Goal: Information Seeking & Learning: Check status

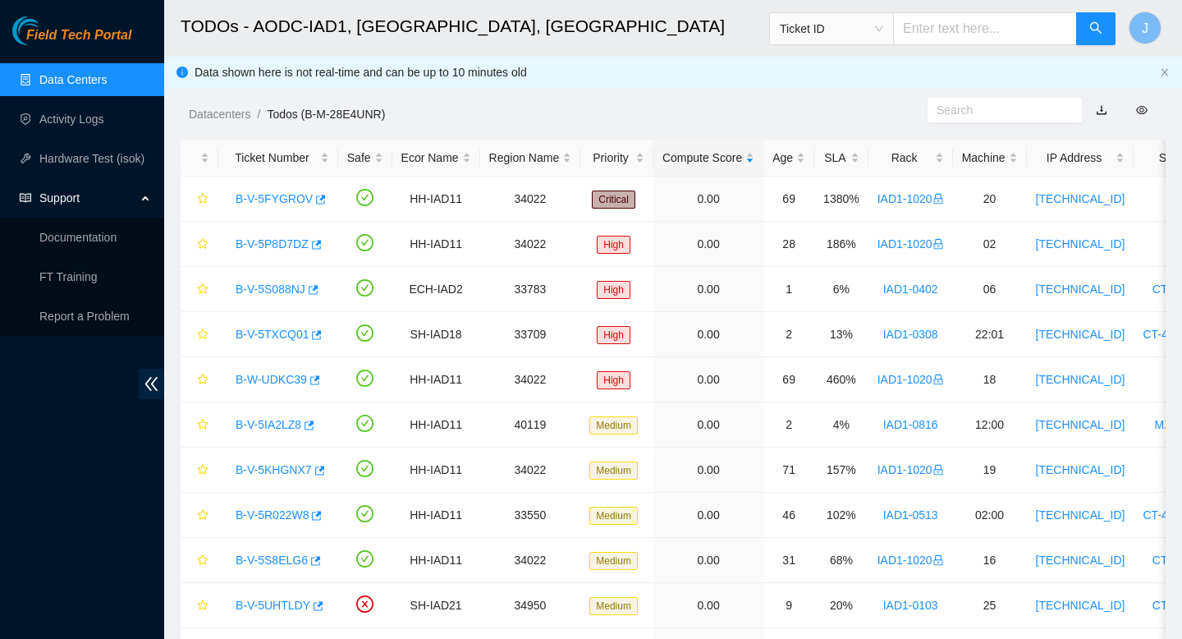
click at [57, 85] on link "Data Centers" at bounding box center [72, 79] width 67 height 13
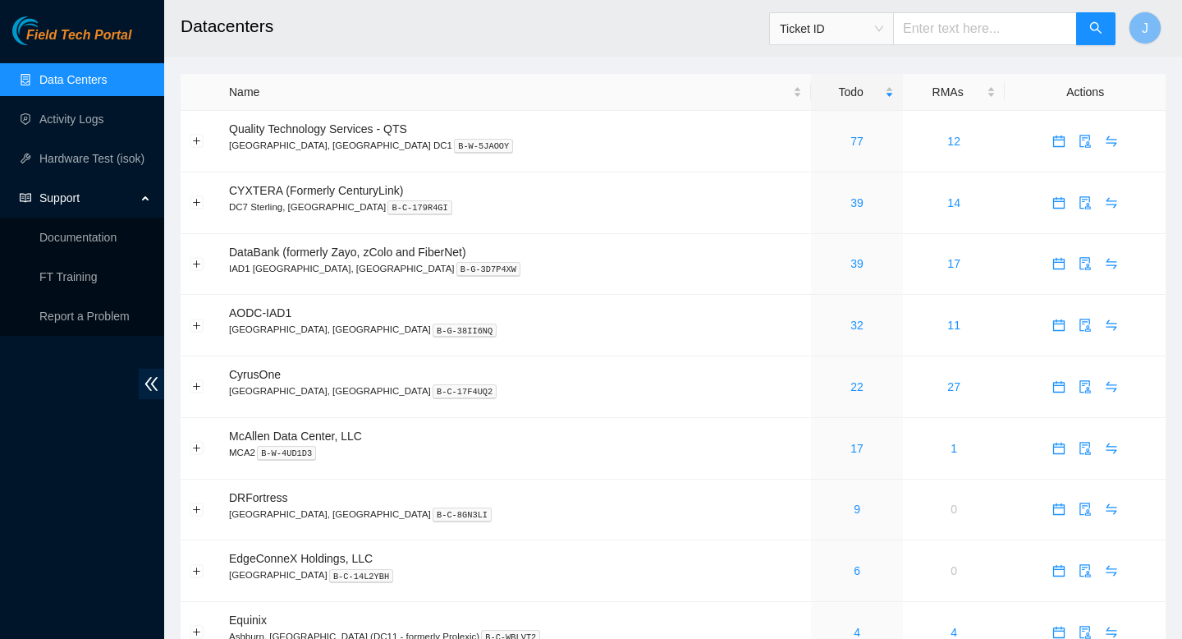
click at [956, 23] on input "text" at bounding box center [985, 28] width 184 height 33
paste input "B-V-5HNPLZP"
type input "B-V-5HNPLZP"
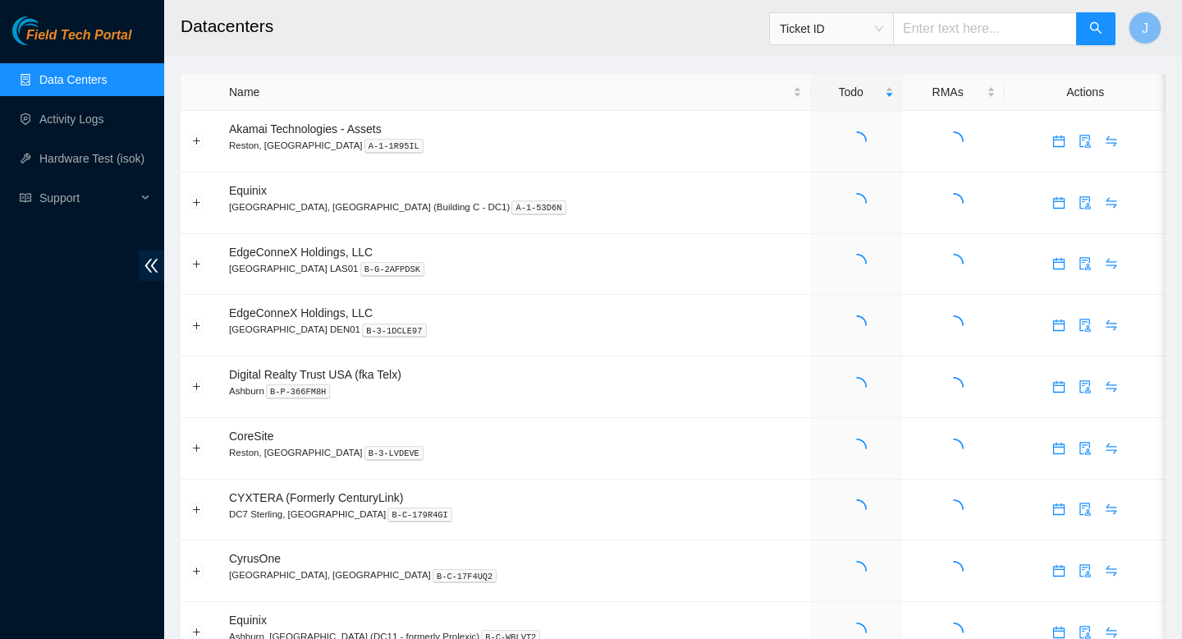
click at [957, 30] on input "text" at bounding box center [985, 28] width 184 height 33
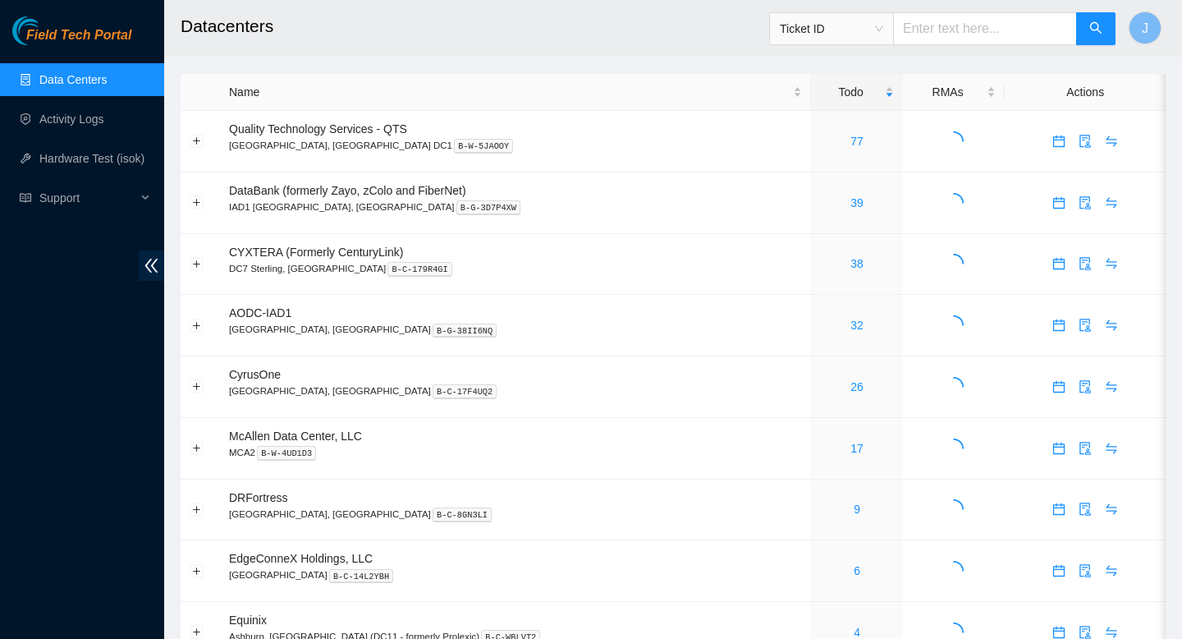
paste input "B-V-5HNPLZP"
type input "B-V-5HNPLZP"
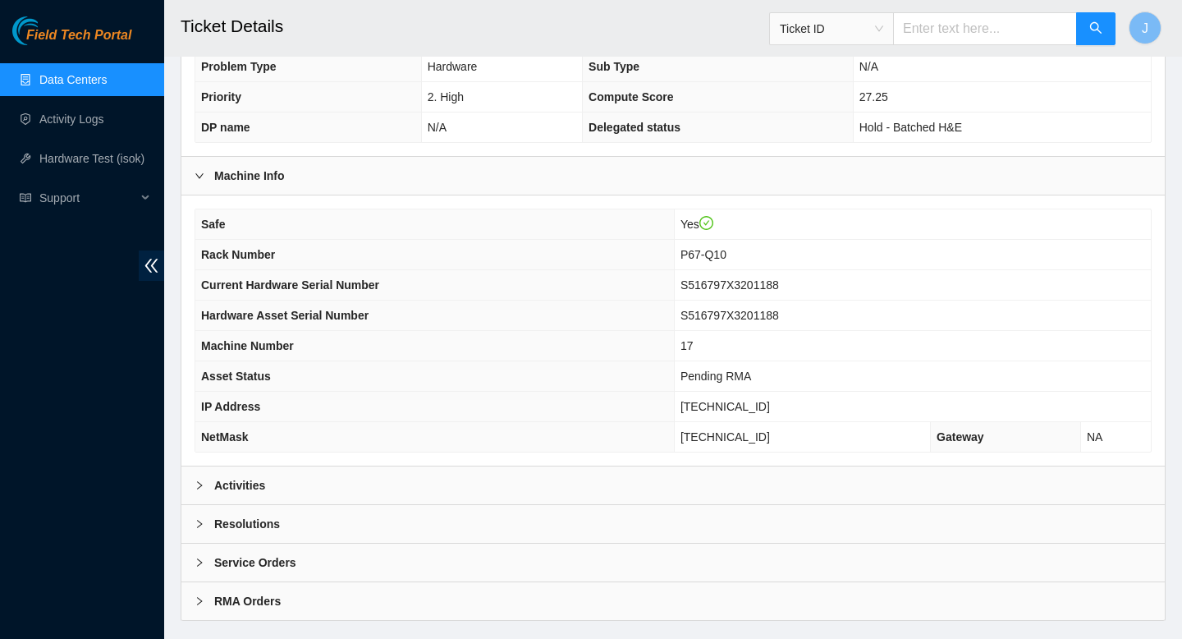
scroll to position [421, 0]
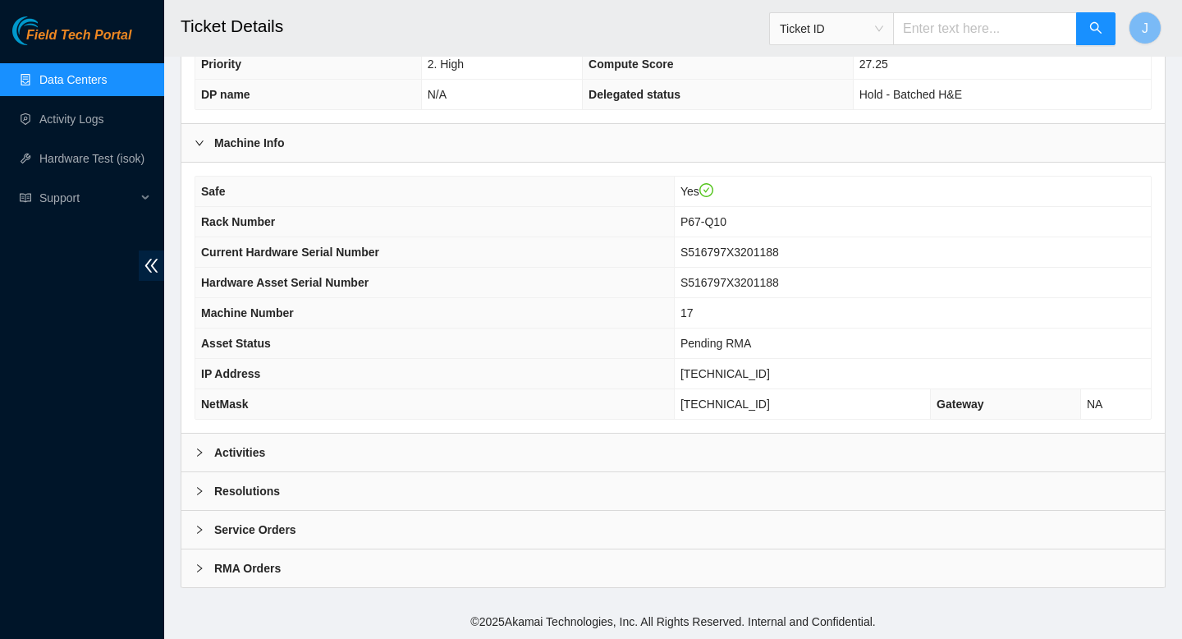
click at [396, 451] on div "Activities" at bounding box center [672, 452] width 983 height 38
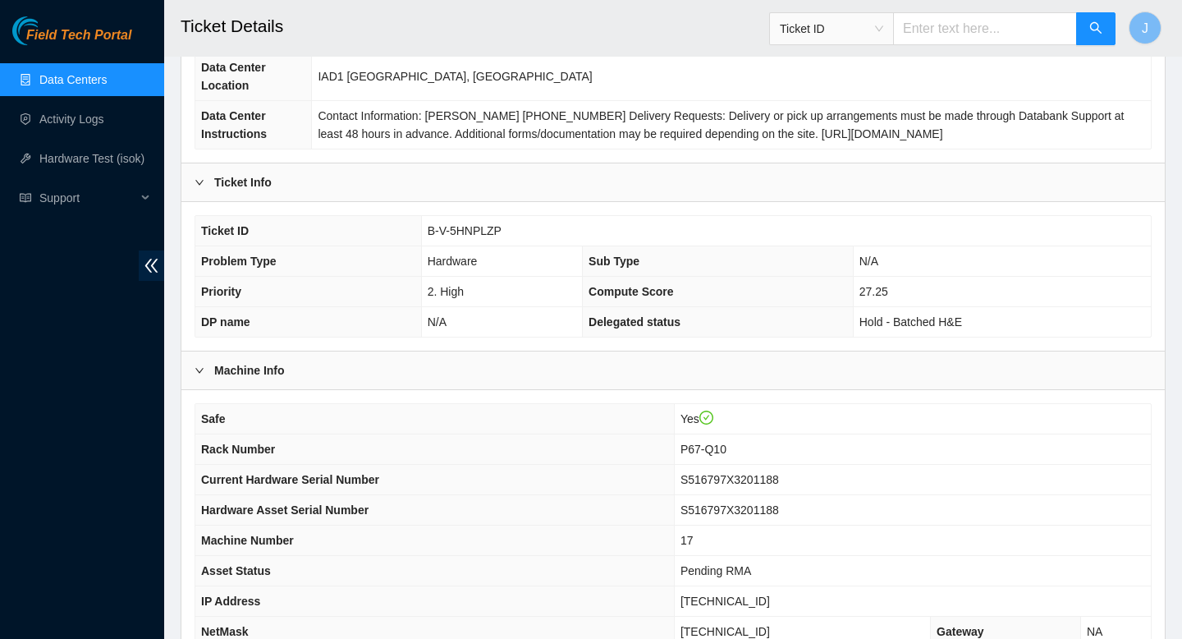
scroll to position [117, 0]
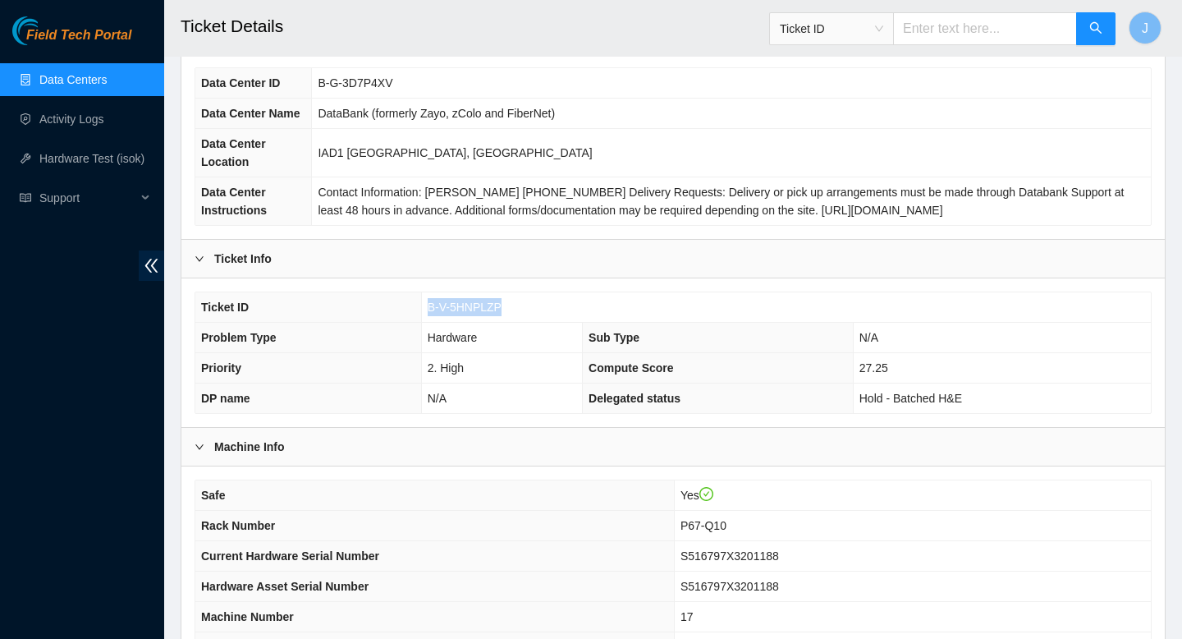
drag, startPoint x: 506, startPoint y: 307, endPoint x: 410, endPoint y: 309, distance: 96.1
click at [410, 309] on tr "Ticket ID B-V-5HNPLZP" at bounding box center [672, 307] width 955 height 30
copy tr "B-V-5HNPLZP"
click at [974, 29] on input "text" at bounding box center [985, 28] width 184 height 33
paste input "B-W-116P7K1"
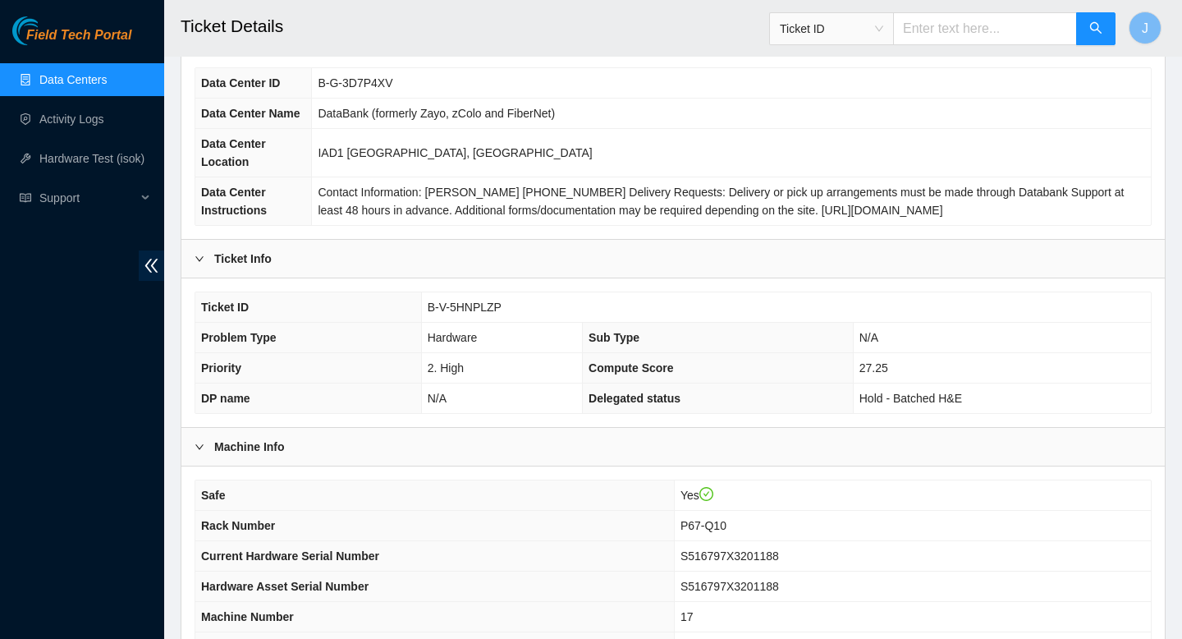
type input "B-W-116P7K1"
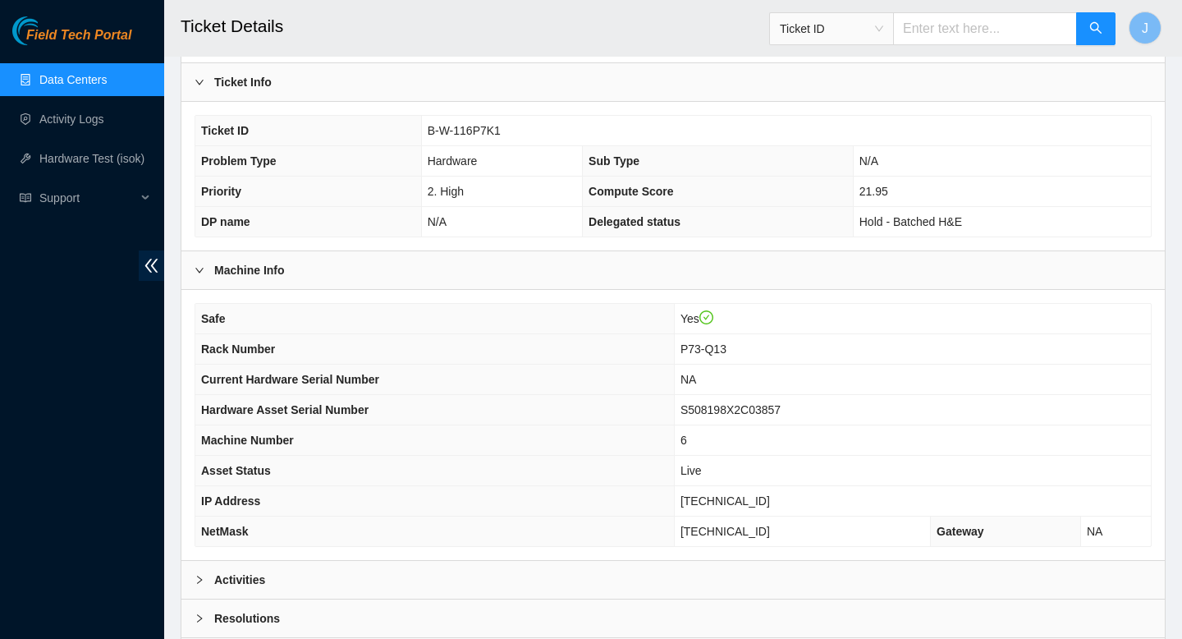
scroll to position [317, 0]
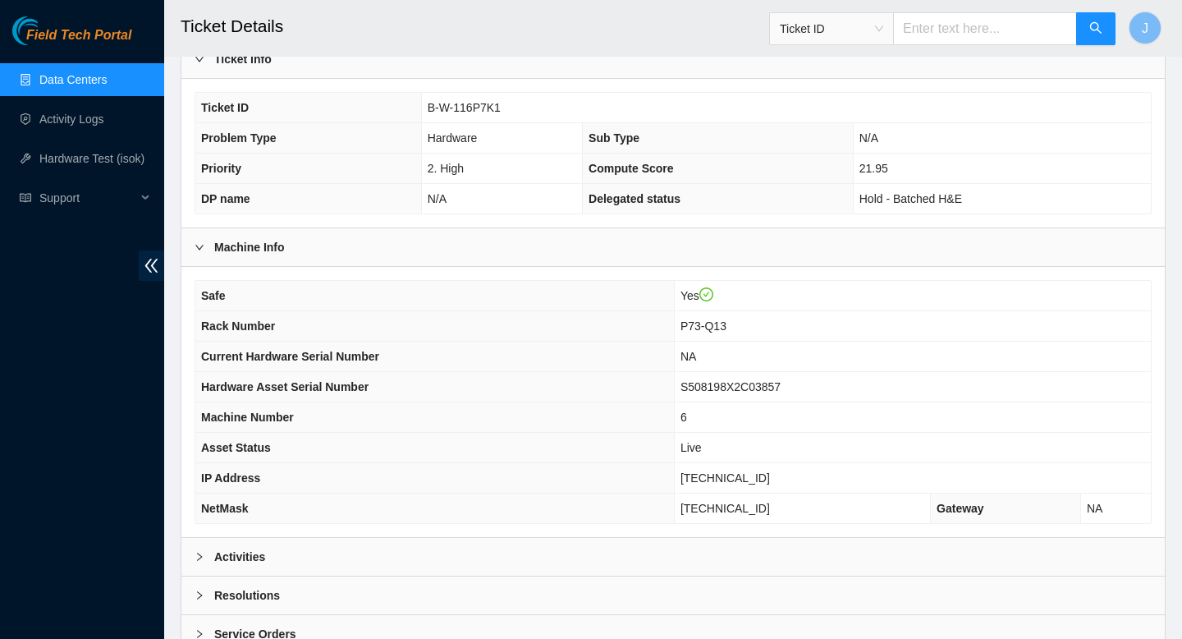
click at [424, 552] on div "Activities" at bounding box center [672, 557] width 983 height 38
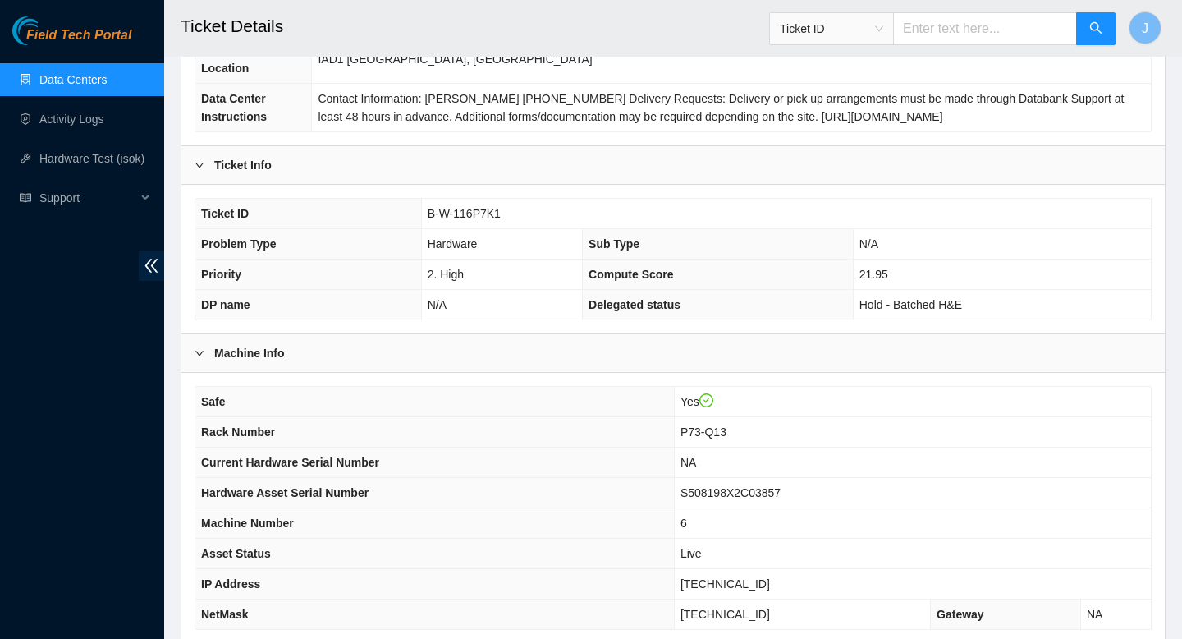
scroll to position [199, 0]
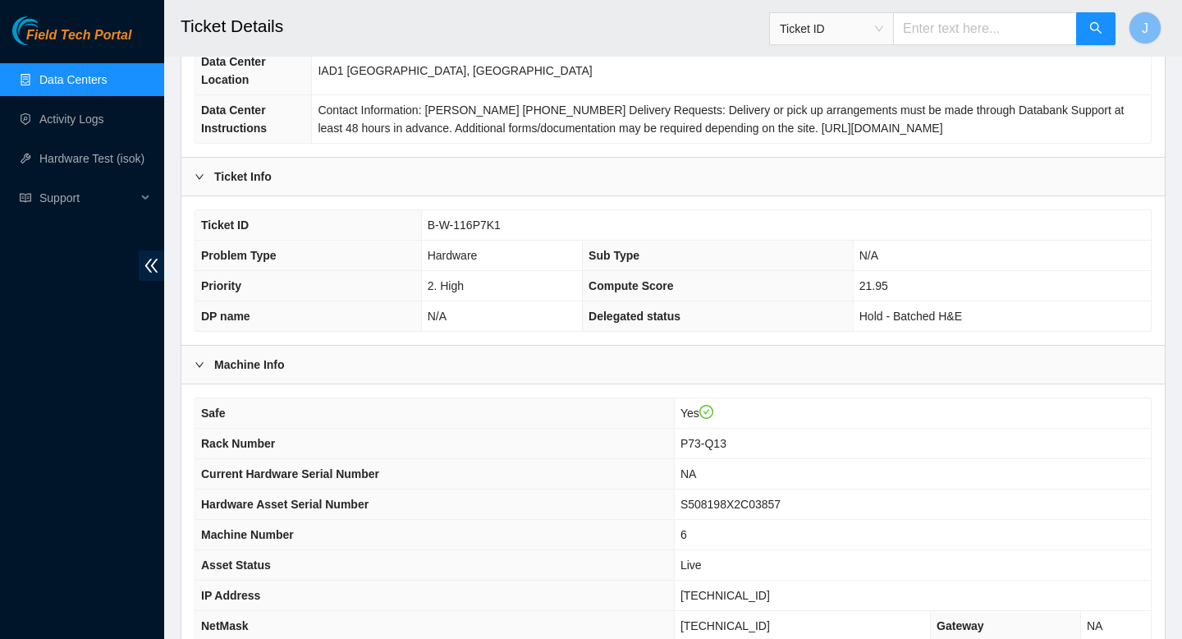
click at [965, 34] on input "text" at bounding box center [985, 28] width 184 height 33
paste input "B-W-15JYV0L"
type input "B-W-15JYV0L"
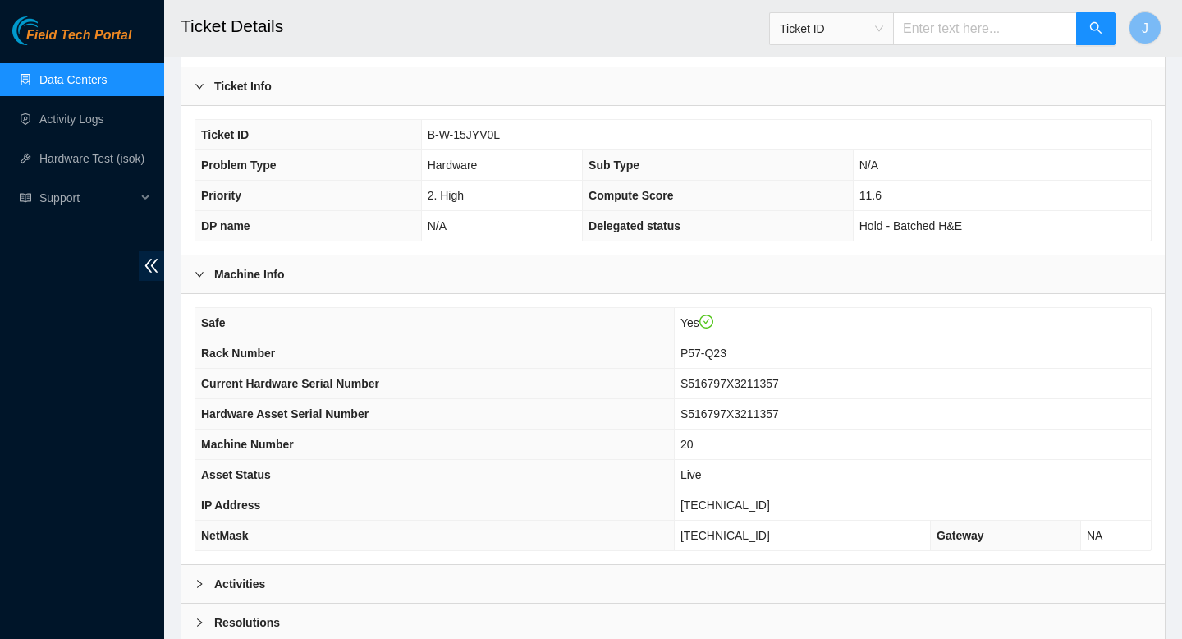
scroll to position [309, 0]
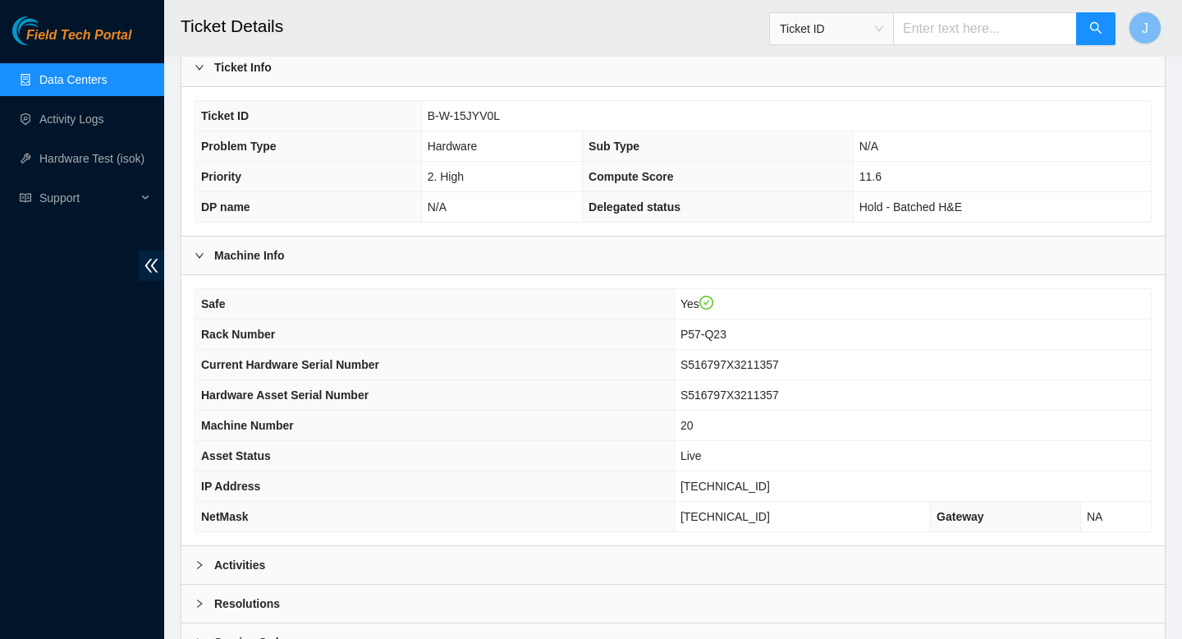
click at [393, 570] on div "Activities" at bounding box center [672, 565] width 983 height 38
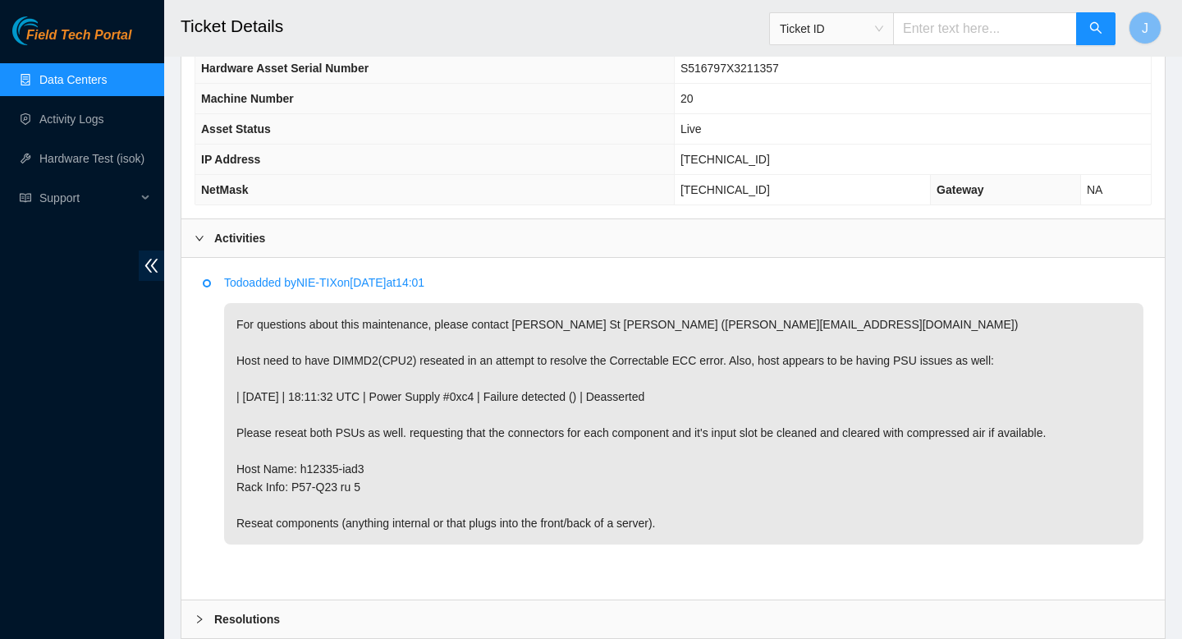
scroll to position [658, 0]
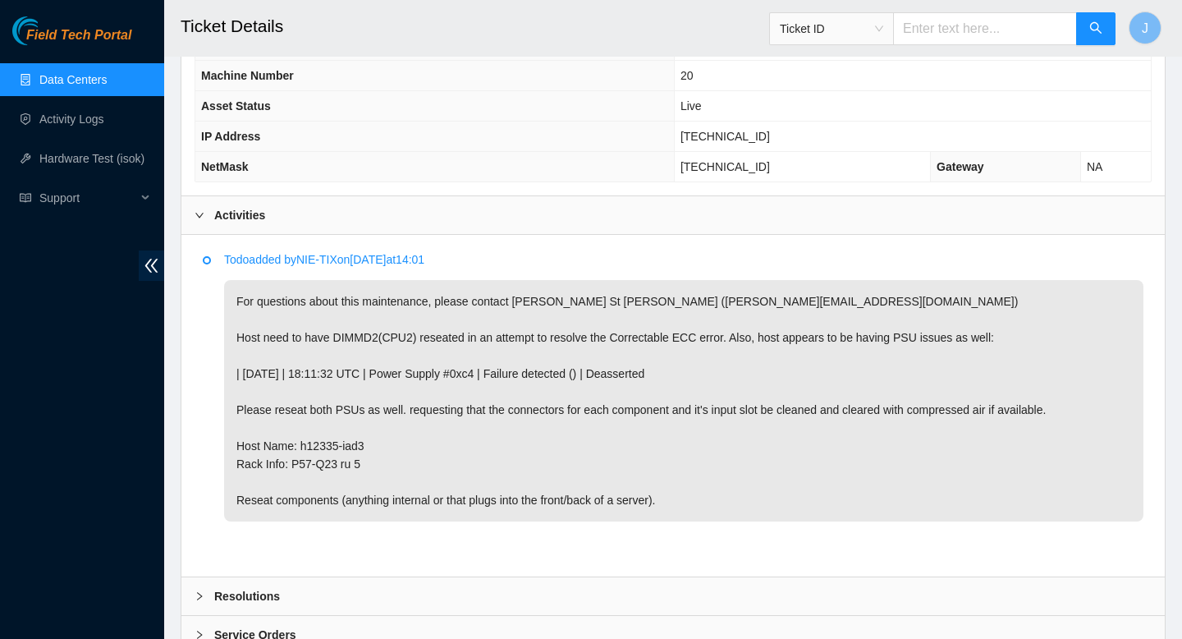
click at [946, 25] on input "text" at bounding box center [985, 28] width 184 height 33
paste input "B-W-12LDVJ9"
type input "B-W-12LDVJ9"
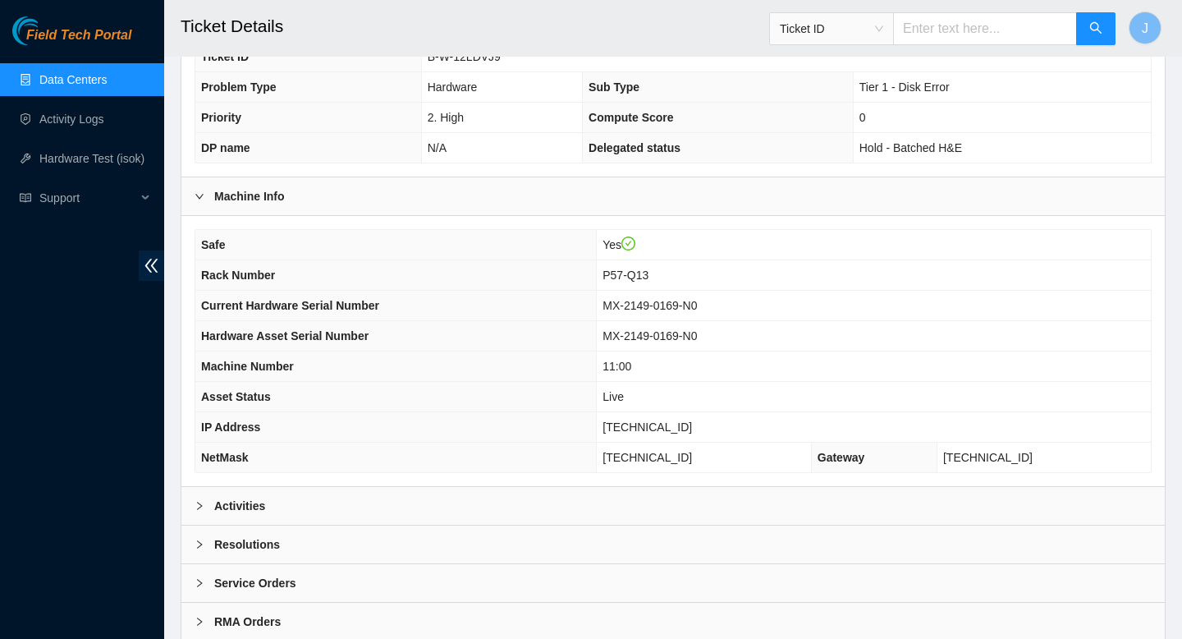
scroll to position [374, 0]
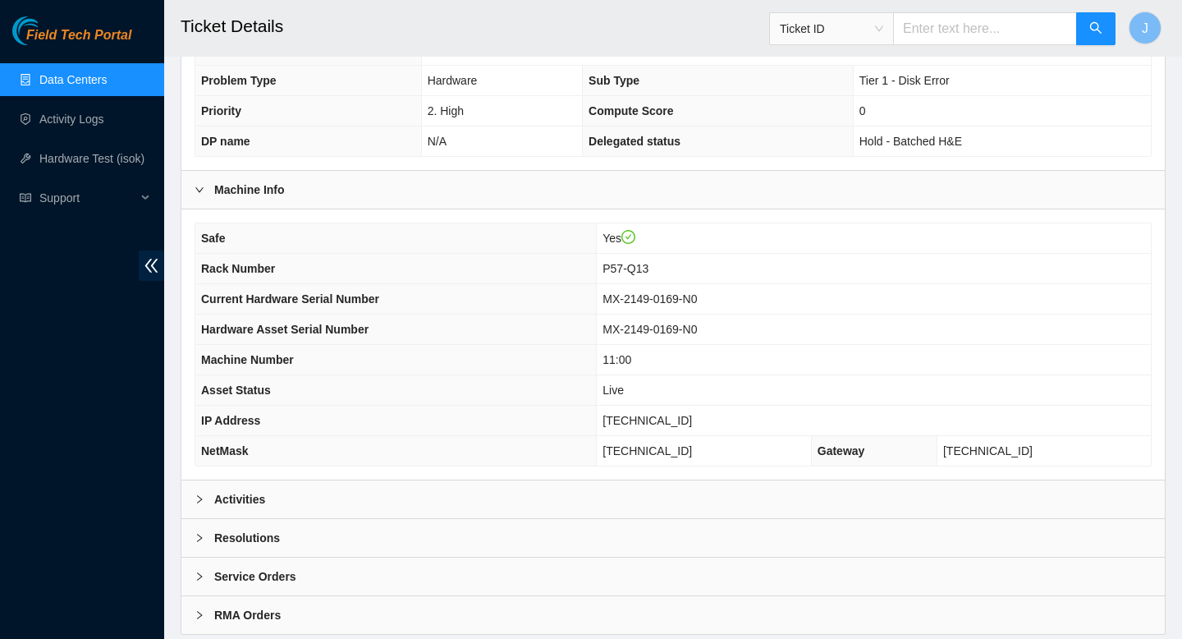
click at [404, 509] on div "Activities" at bounding box center [672, 499] width 983 height 38
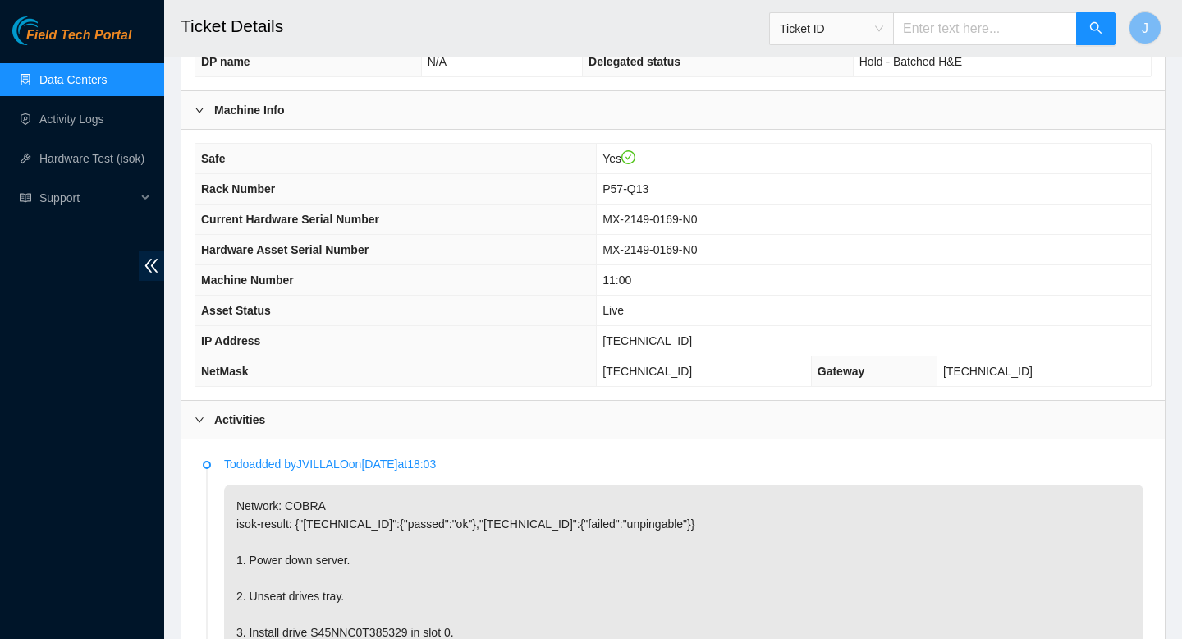
scroll to position [421, 0]
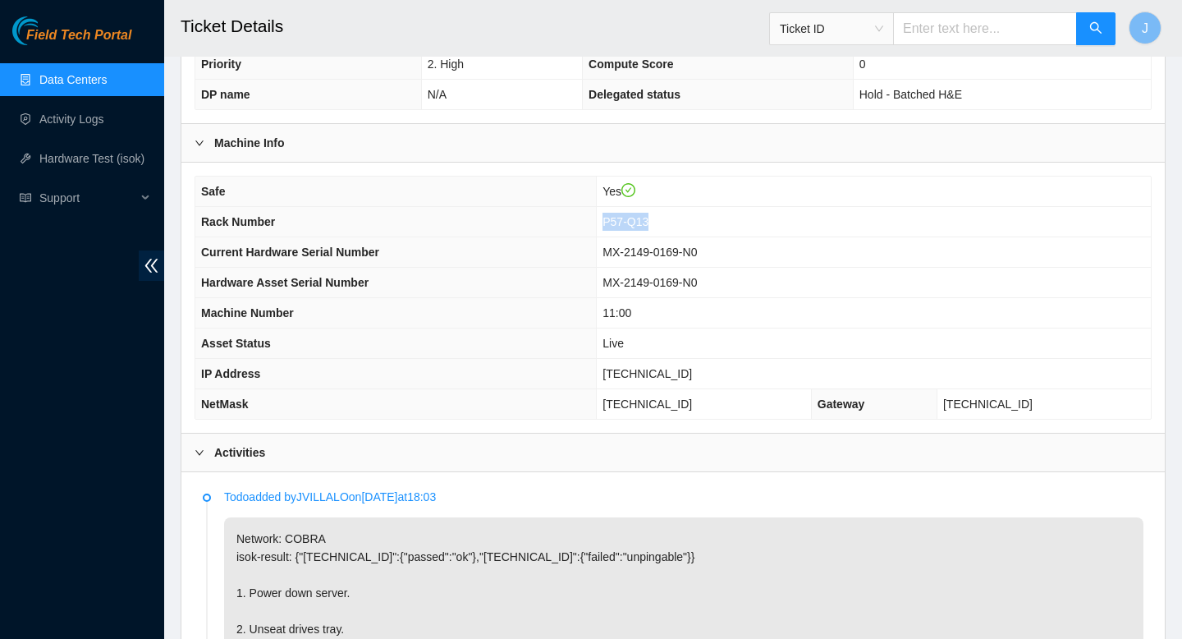
drag, startPoint x: 659, startPoint y: 224, endPoint x: 601, endPoint y: 217, distance: 58.7
click at [601, 217] on tr "Rack Number P57-Q13" at bounding box center [672, 222] width 955 height 30
copy tr "P57-Q13"
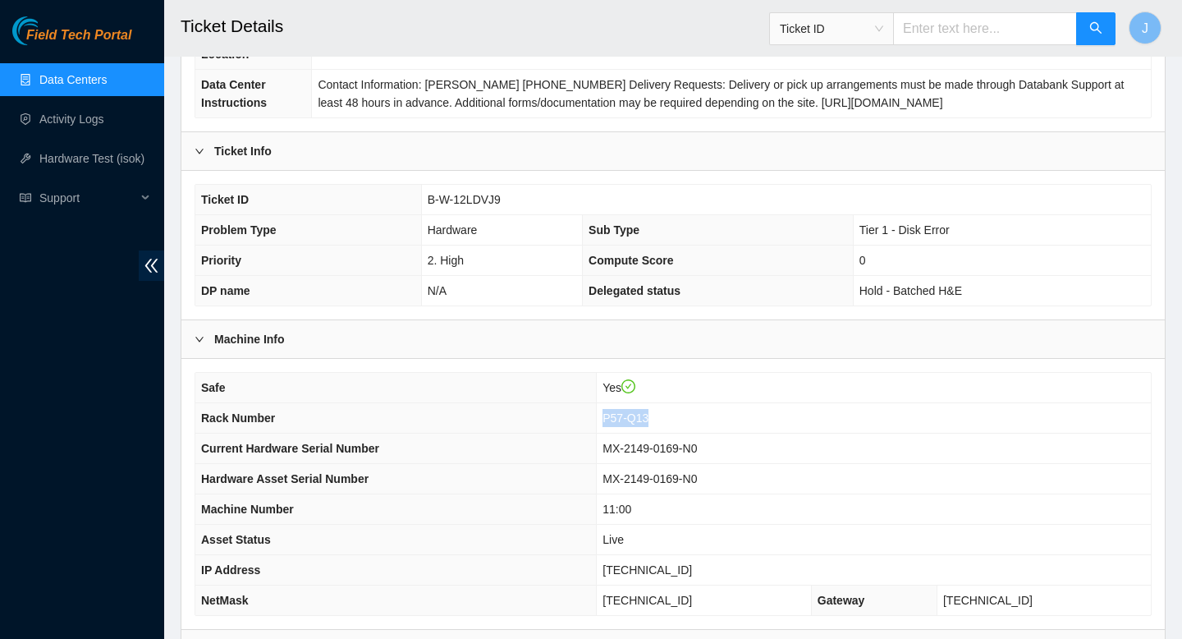
scroll to position [215, 0]
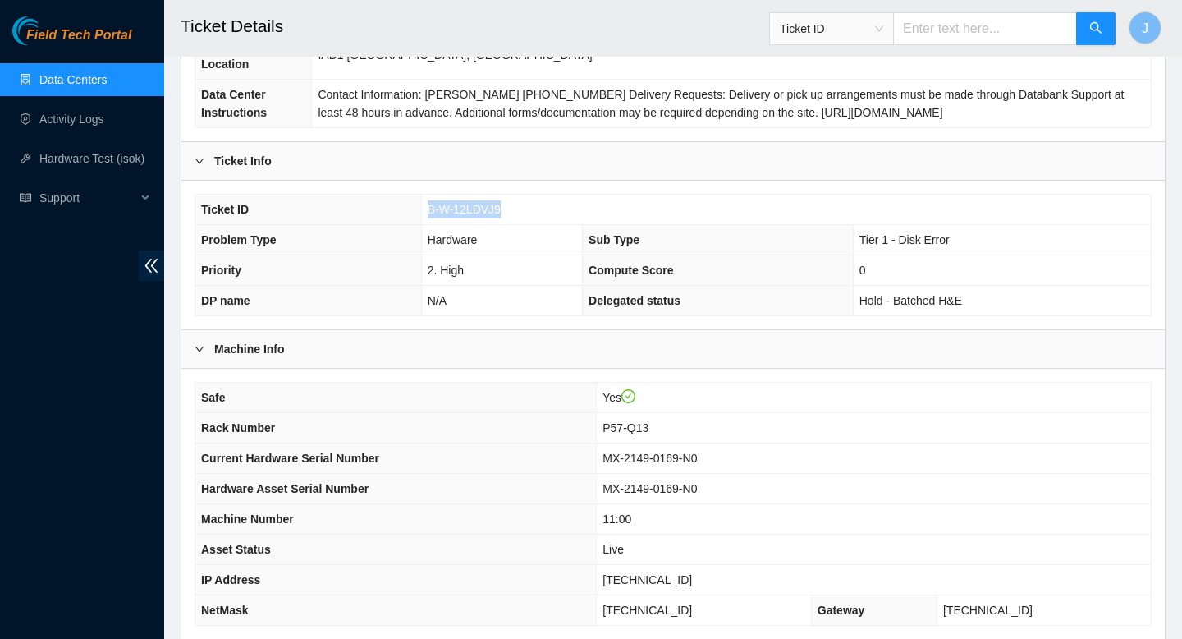
drag, startPoint x: 515, startPoint y: 208, endPoint x: 417, endPoint y: 207, distance: 98.5
click at [417, 207] on tr "Ticket ID B-W-12LDVJ9" at bounding box center [672, 210] width 955 height 30
copy tr "B-W-12LDVJ9"
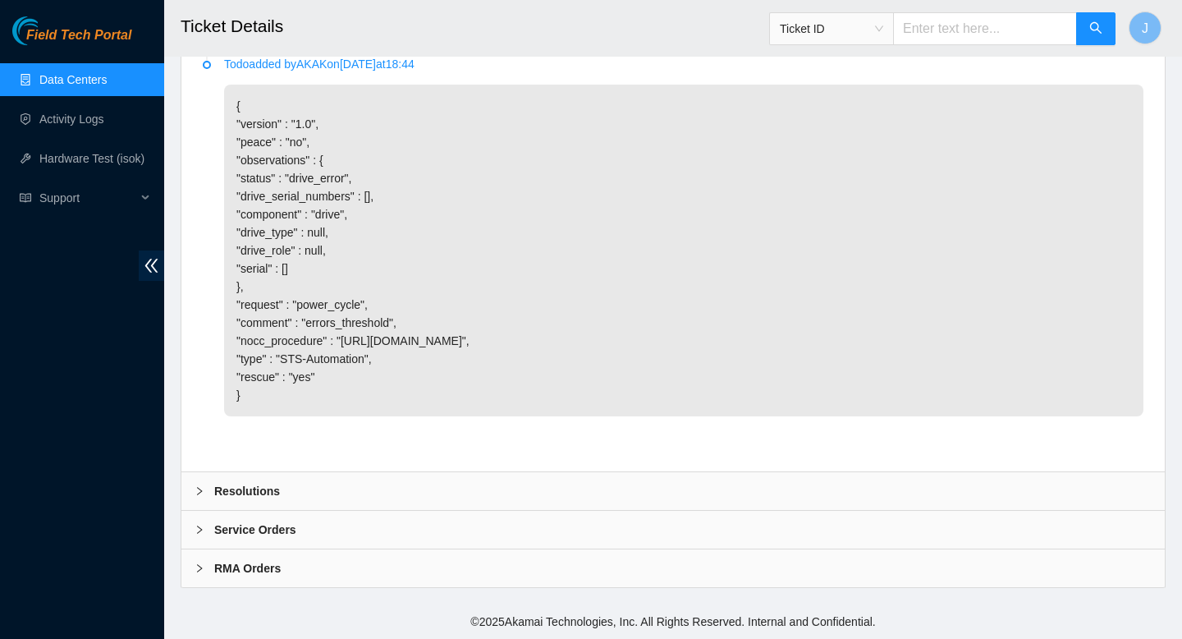
scroll to position [5005, 0]
click at [457, 582] on div "RMA Orders" at bounding box center [672, 568] width 983 height 38
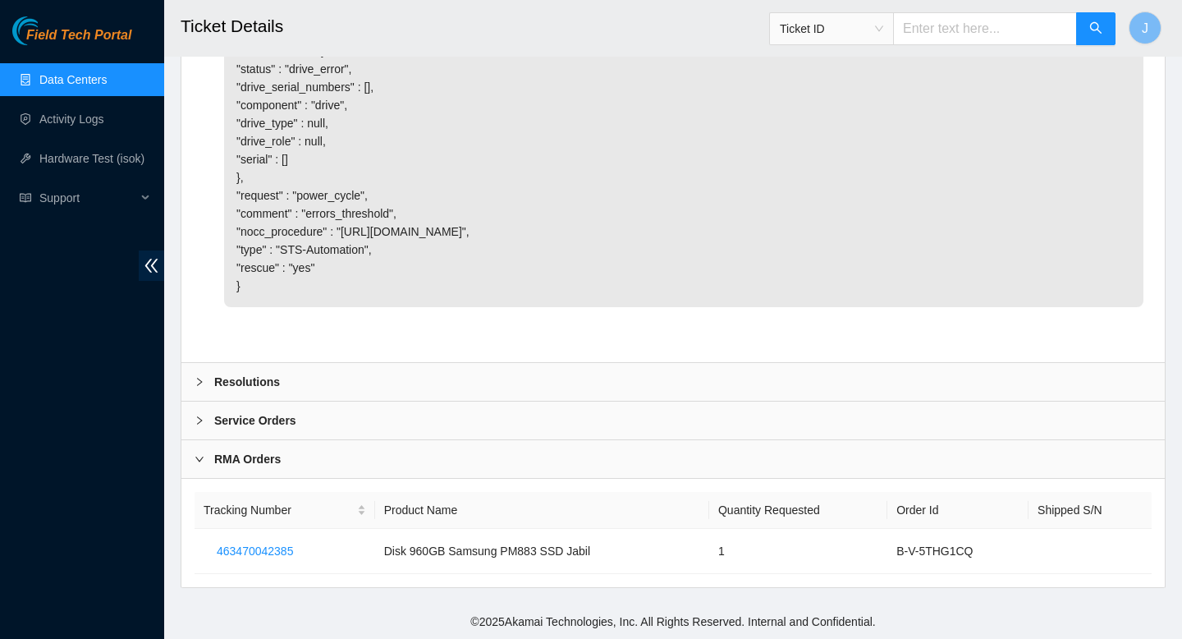
click at [434, 439] on div "Service Orders" at bounding box center [672, 420] width 983 height 38
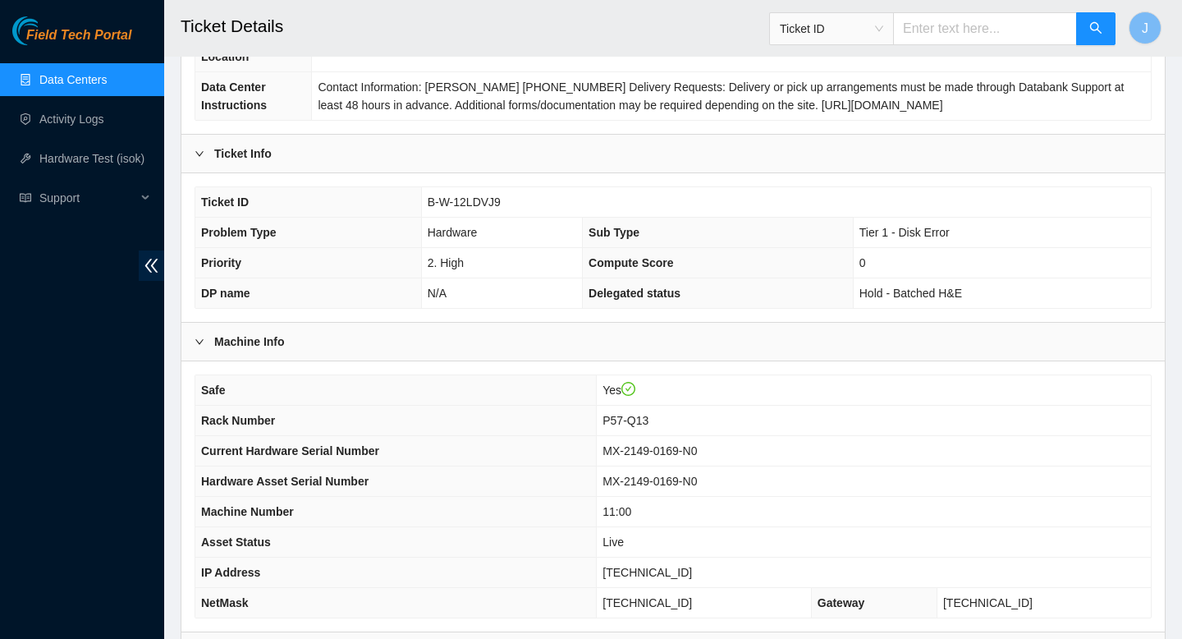
scroll to position [218, 0]
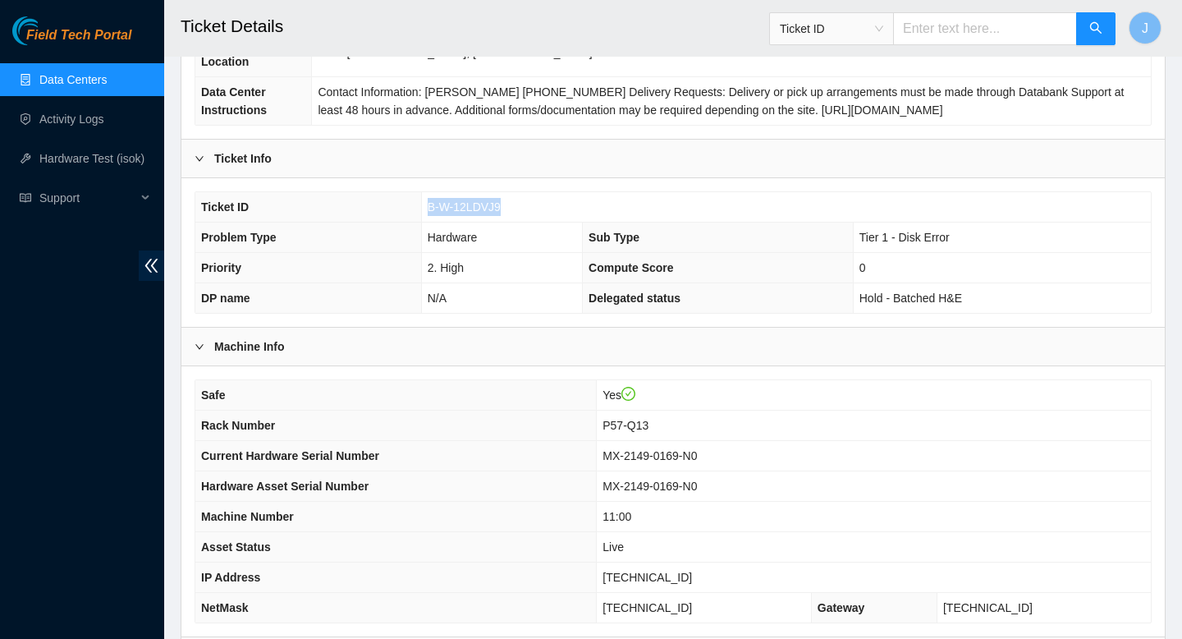
drag, startPoint x: 510, startPoint y: 209, endPoint x: 425, endPoint y: 209, distance: 84.5
click at [425, 209] on td "B-W-12LDVJ9" at bounding box center [786, 207] width 730 height 30
copy span "B-W-12LDVJ9"
click at [982, 37] on input "text" at bounding box center [985, 28] width 184 height 33
paste input "B-V-5T5F5CU"
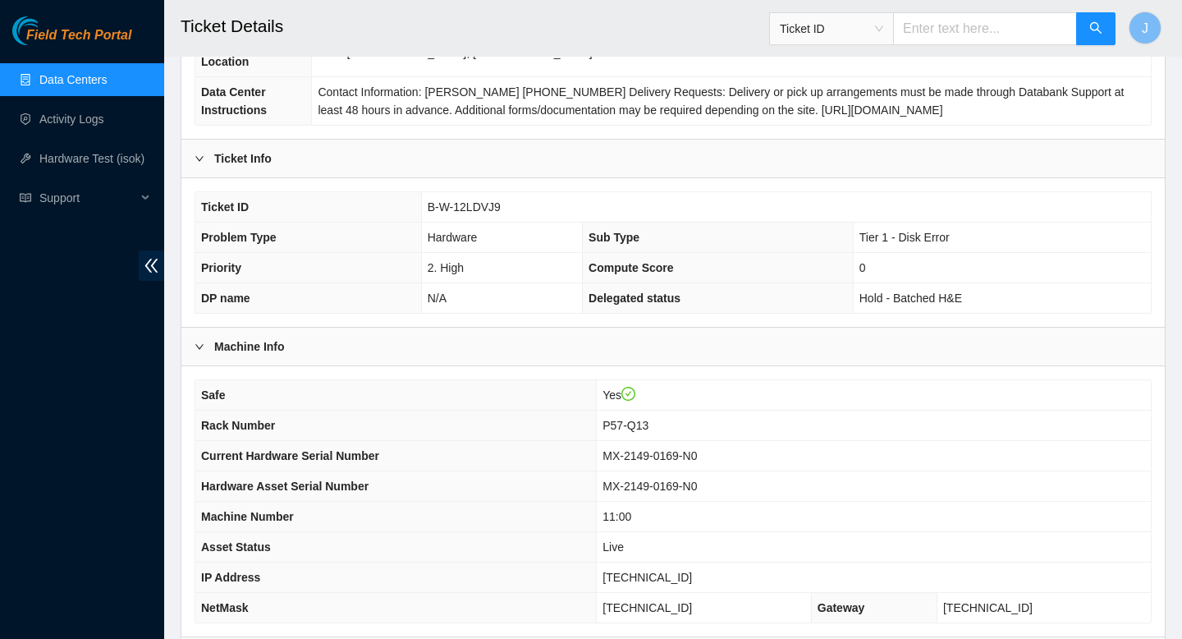
type input "B-V-5T5F5CU"
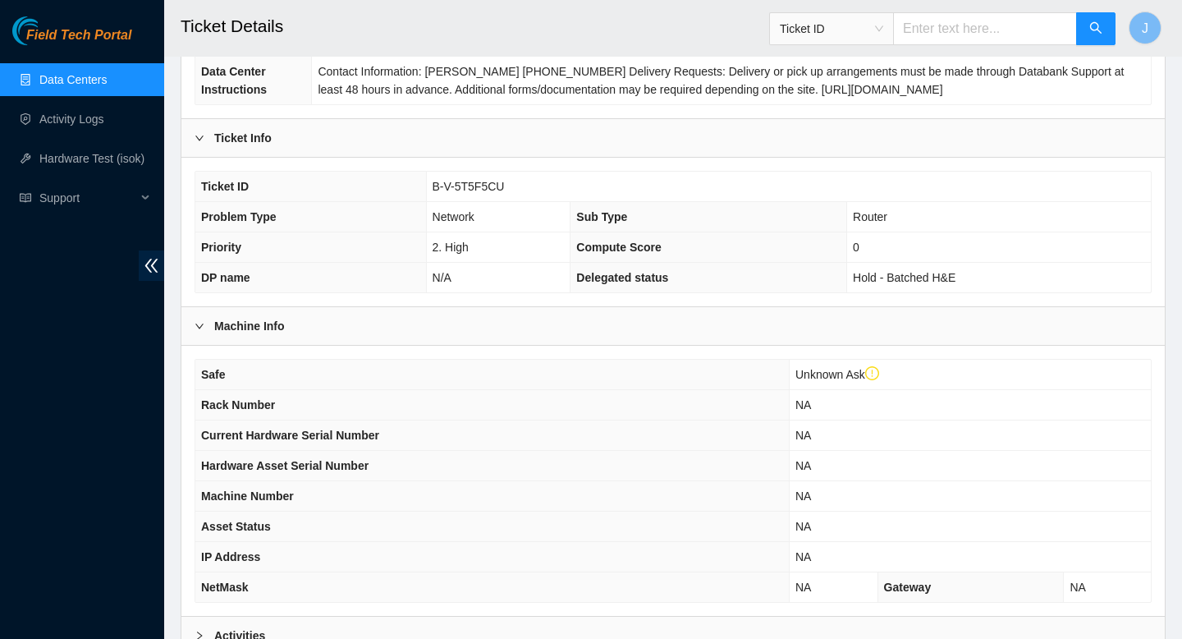
scroll to position [452, 0]
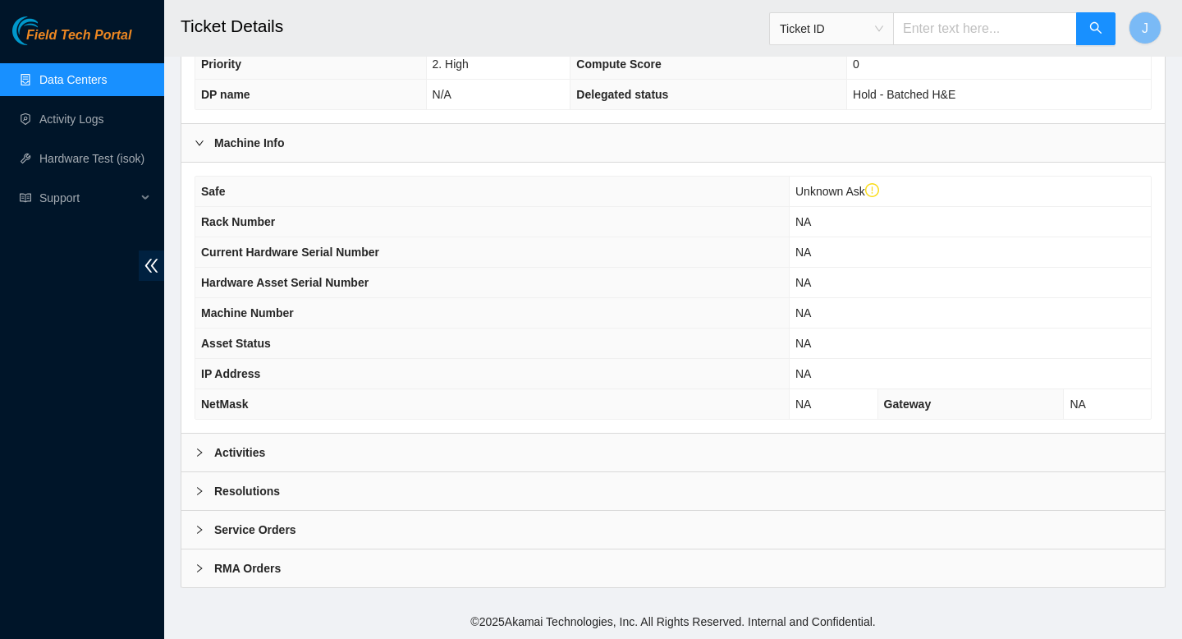
click at [515, 446] on div "Activities" at bounding box center [672, 452] width 983 height 38
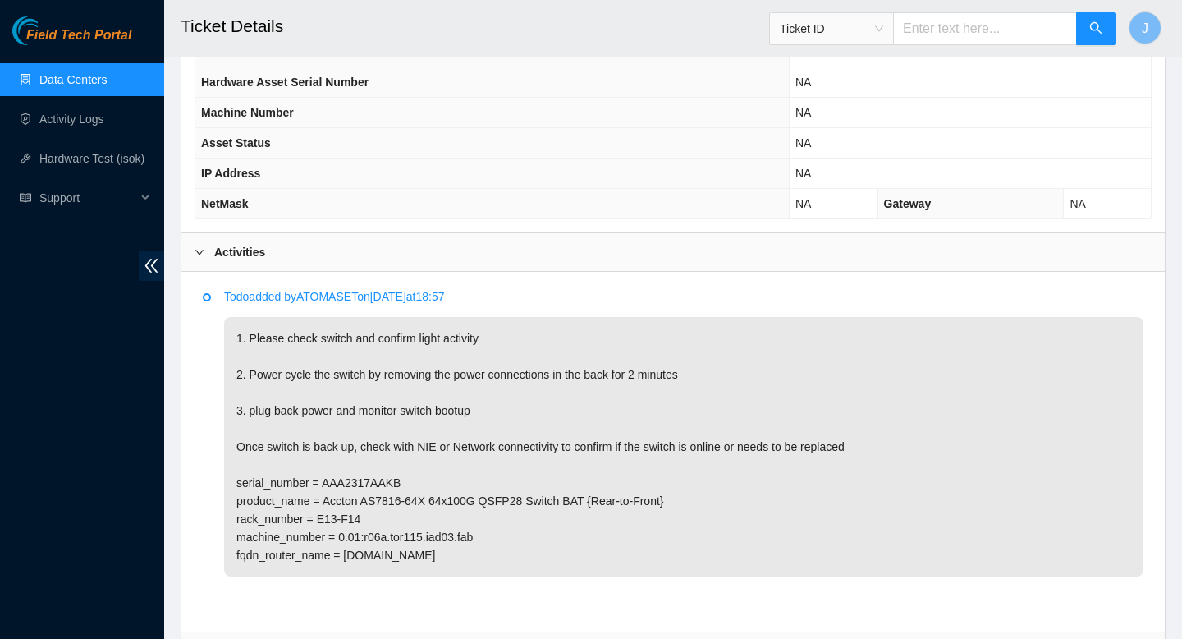
scroll to position [653, 0]
click at [951, 28] on input "text" at bounding box center [985, 28] width 184 height 33
paste input "B-V-5RM5Y2L"
type input "B-V-5RM5Y2L"
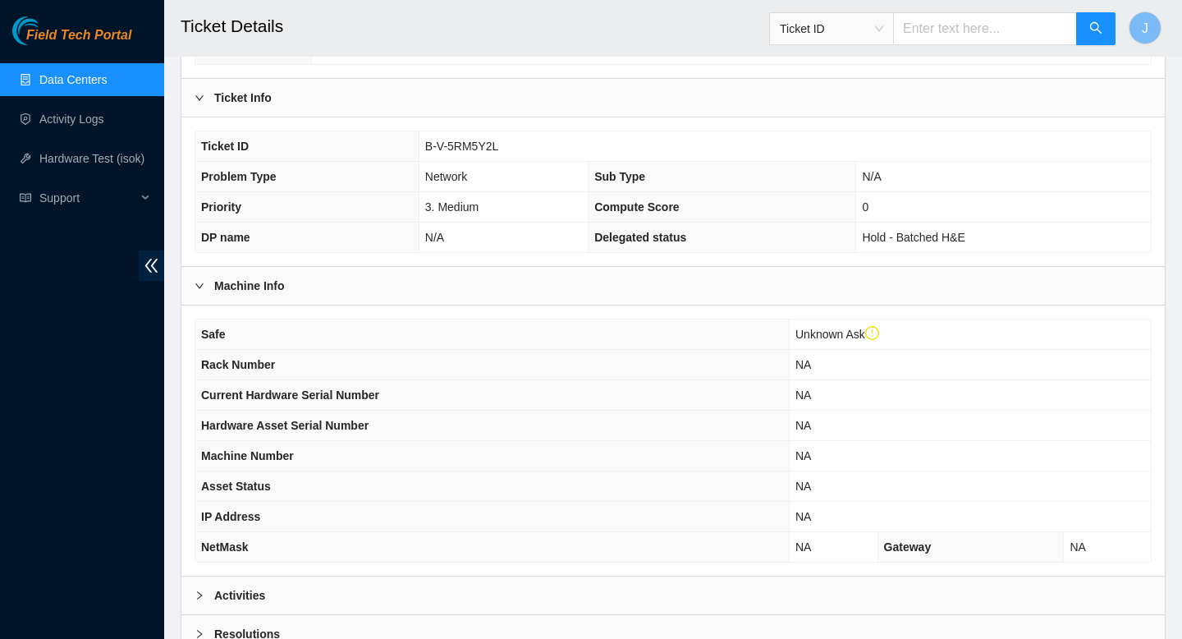
scroll to position [335, 0]
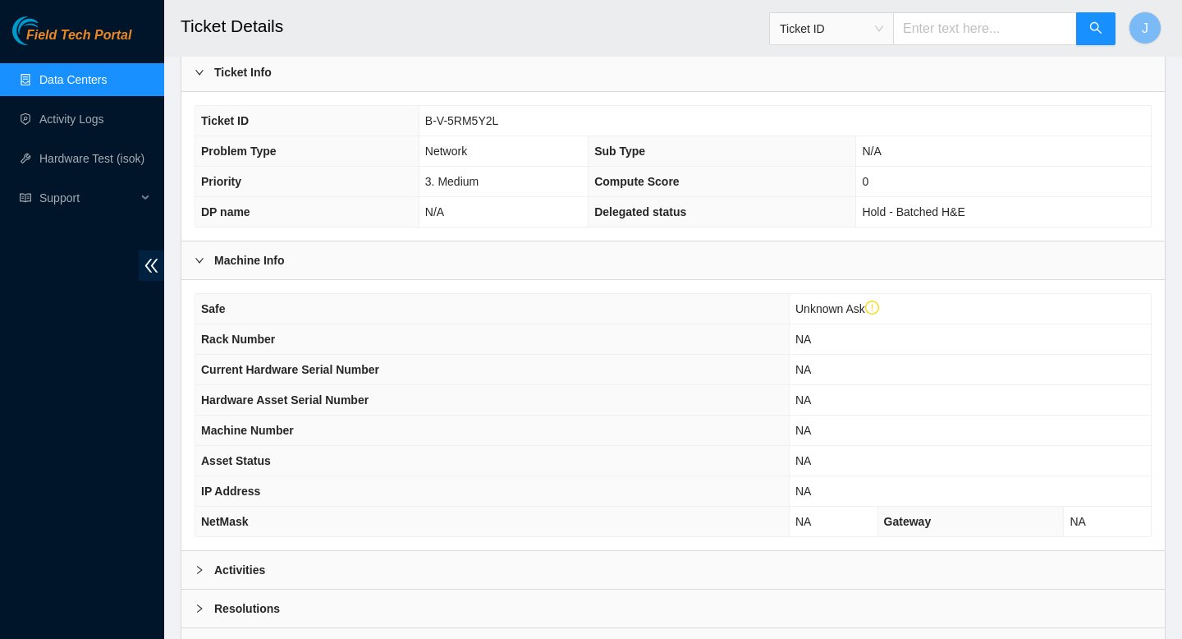
click at [511, 567] on div "Activities" at bounding box center [672, 570] width 983 height 38
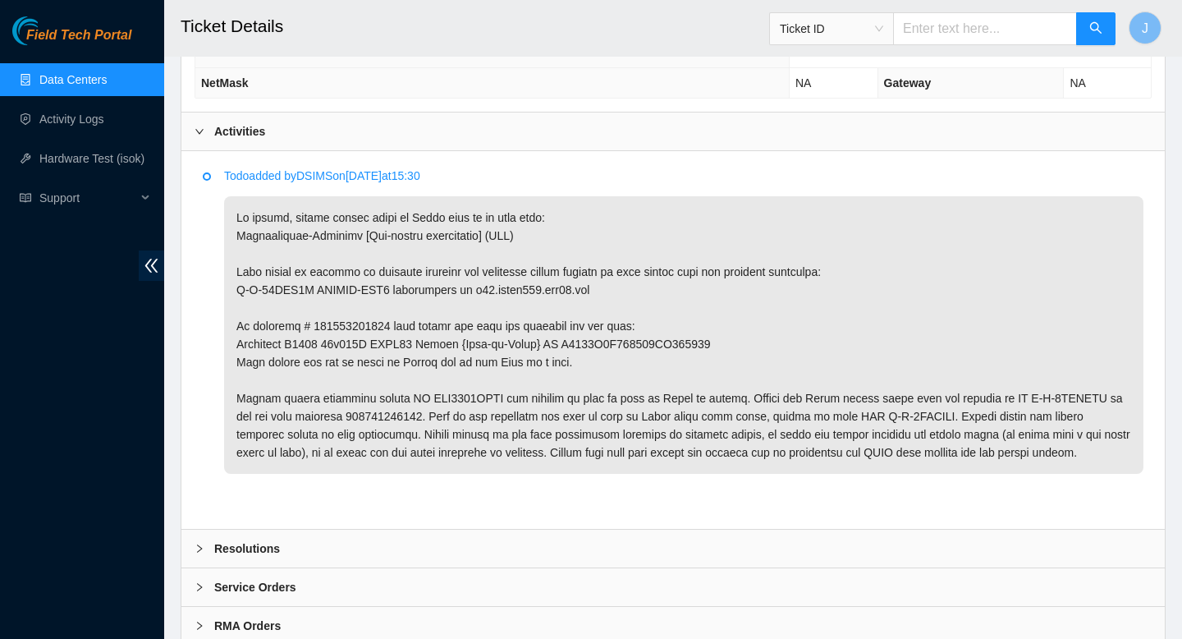
scroll to position [783, 0]
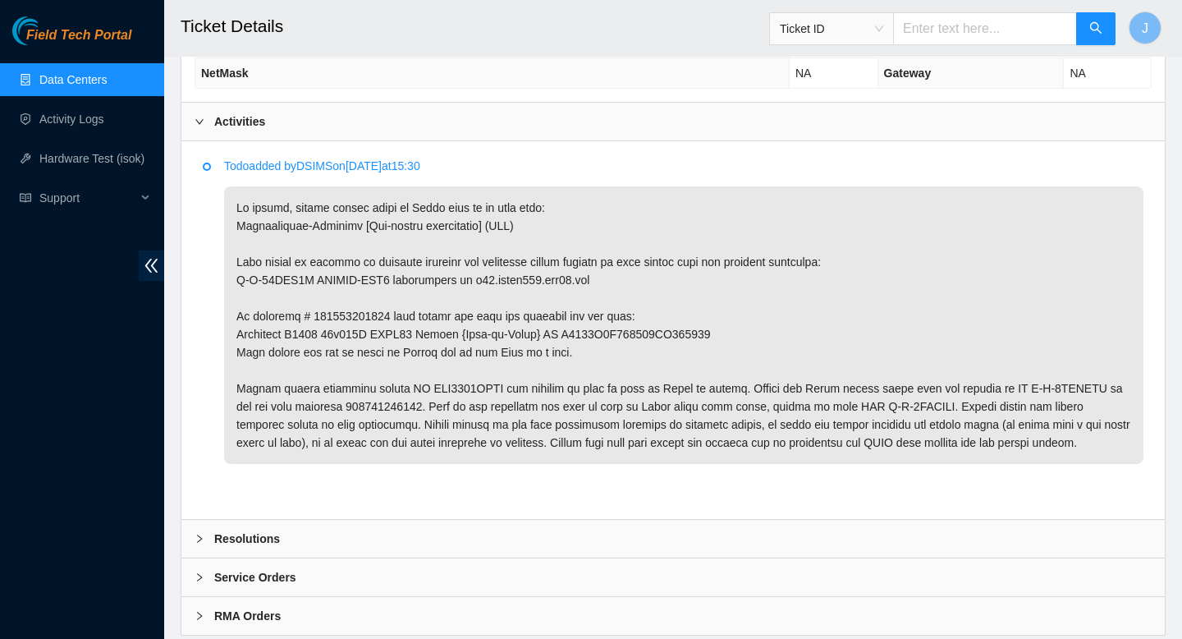
click at [983, 25] on input "text" at bounding box center [985, 28] width 184 height 33
paste input "B-V-5RP2A43"
type input "B-V-5RP2A43"
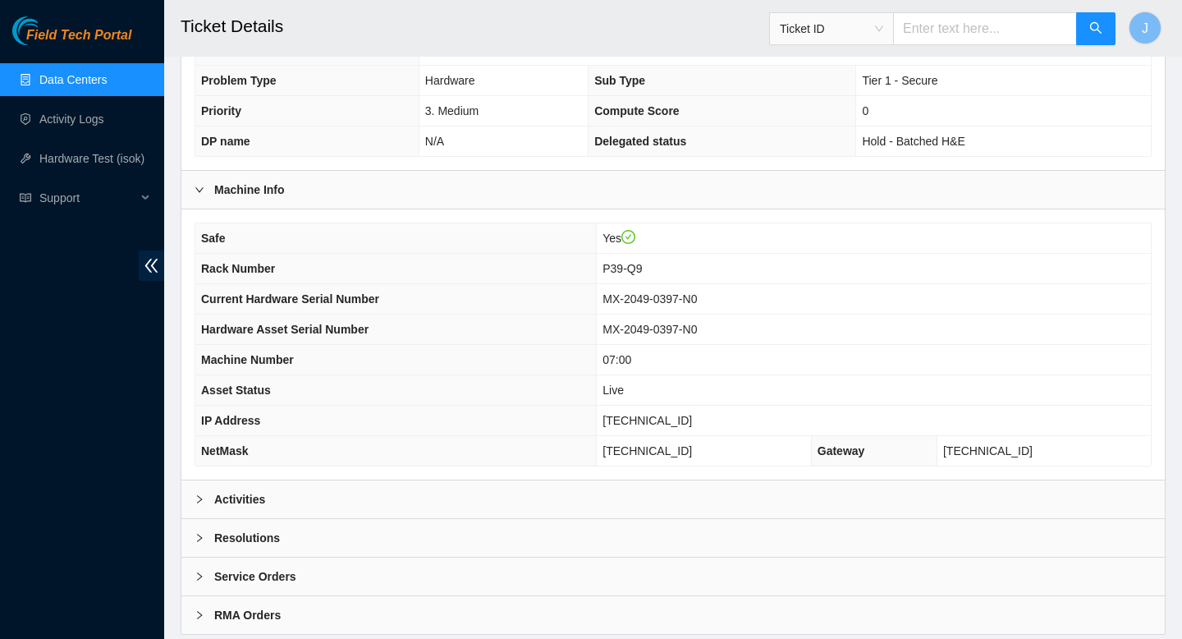
scroll to position [398, 0]
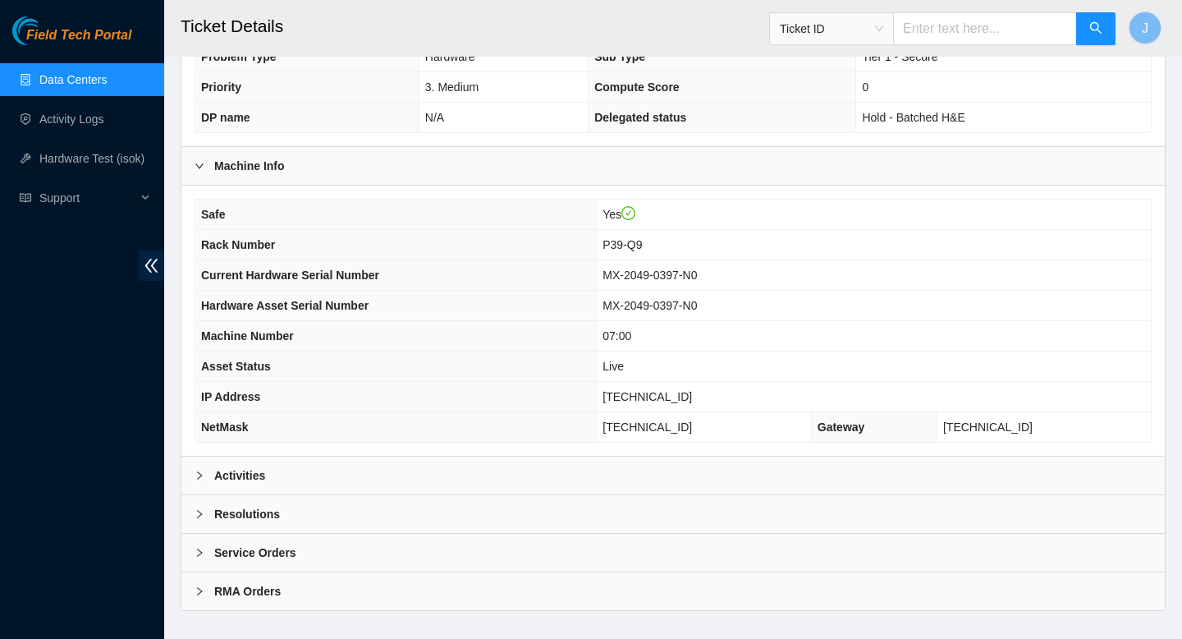
click at [612, 482] on div "Activities" at bounding box center [672, 475] width 983 height 38
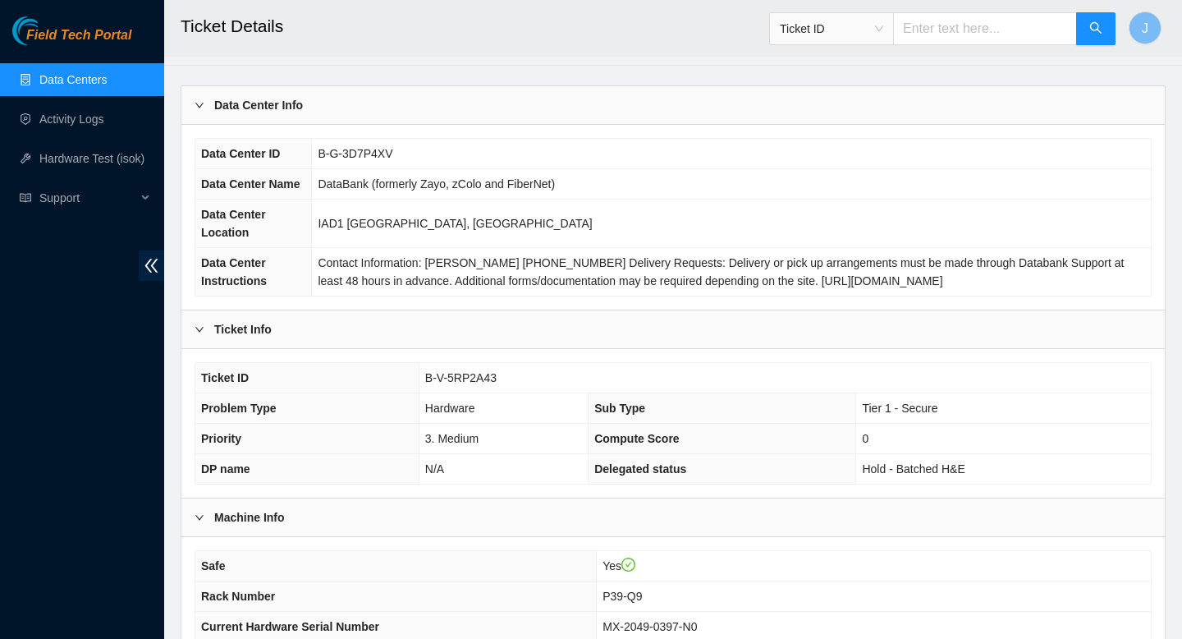
scroll to position [0, 0]
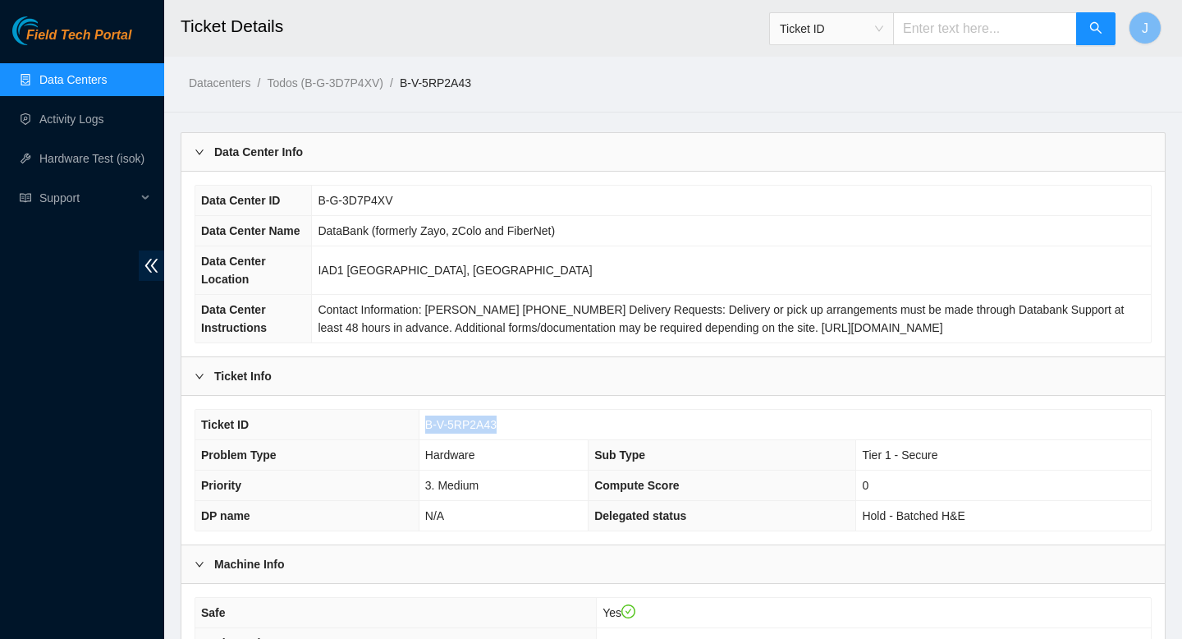
drag, startPoint x: 509, startPoint y: 430, endPoint x: 425, endPoint y: 428, distance: 83.8
click at [425, 429] on td "B-V-5RP2A43" at bounding box center [785, 425] width 732 height 30
copy span "B-V-5RP2A43"
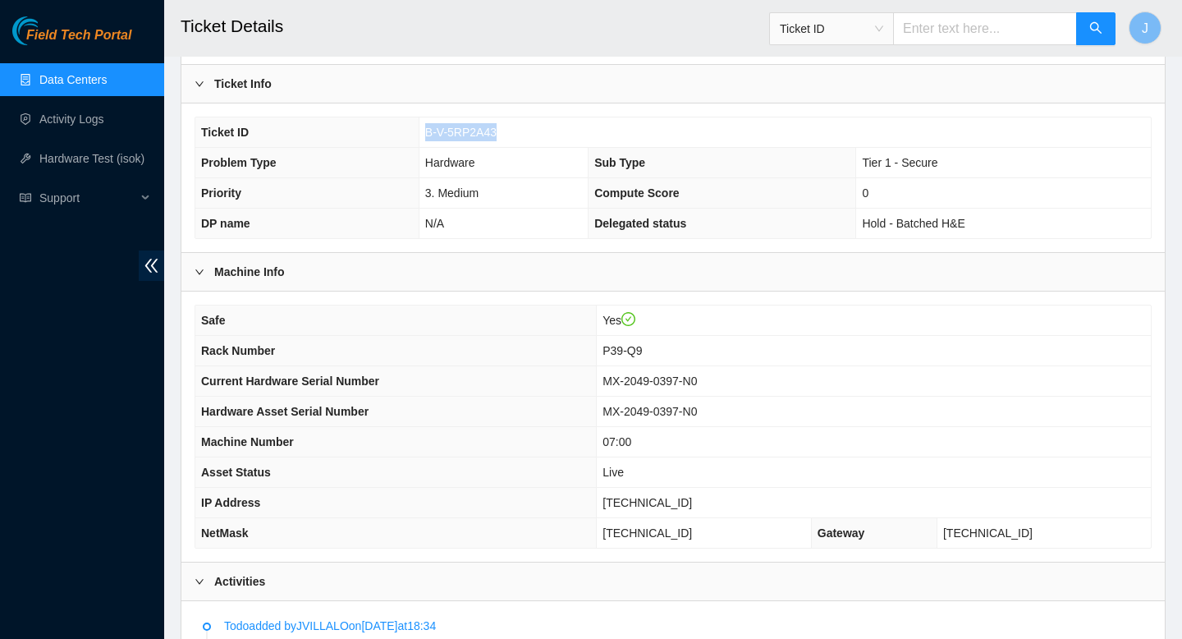
scroll to position [295, 0]
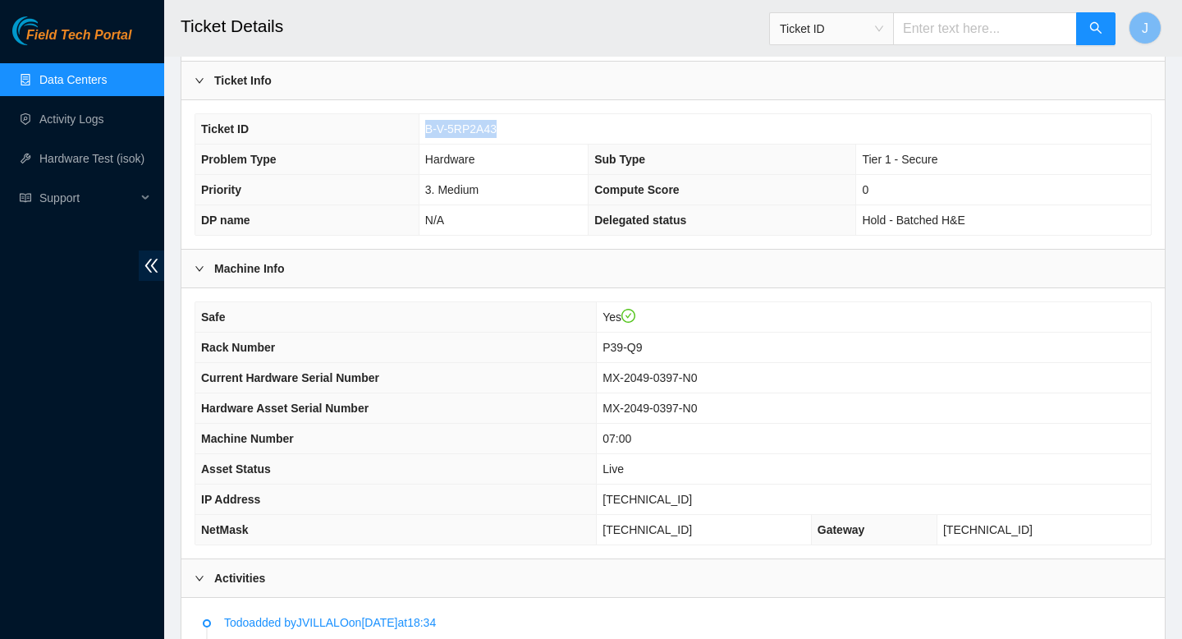
click at [107, 85] on link "Data Centers" at bounding box center [72, 79] width 67 height 13
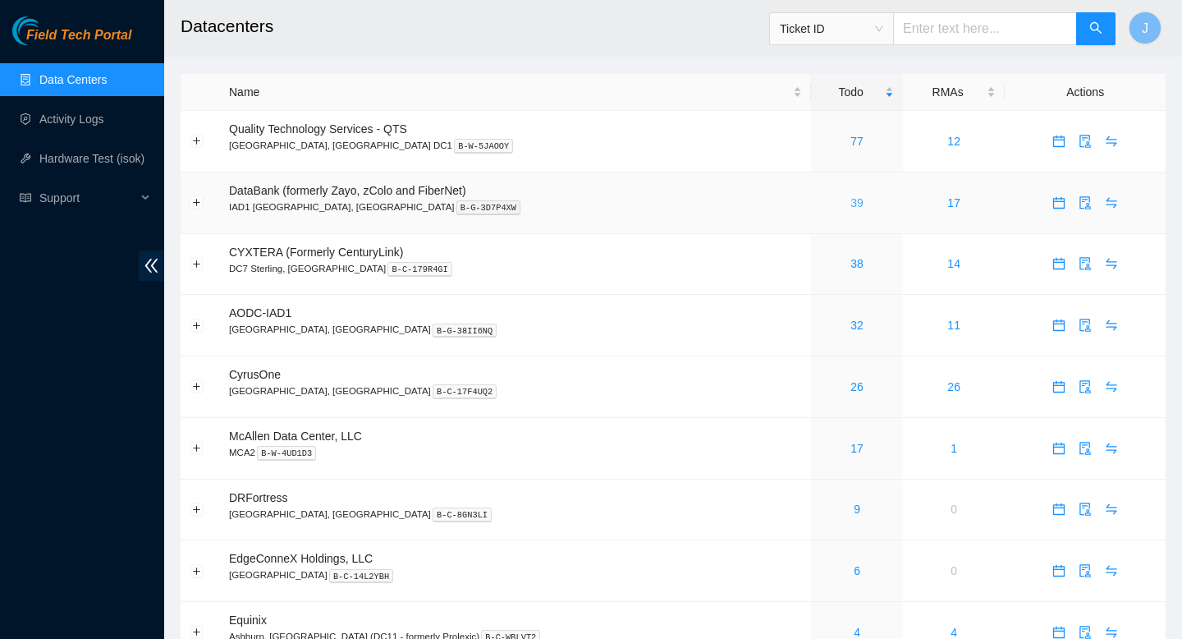
click at [850, 209] on link "39" at bounding box center [856, 202] width 13 height 13
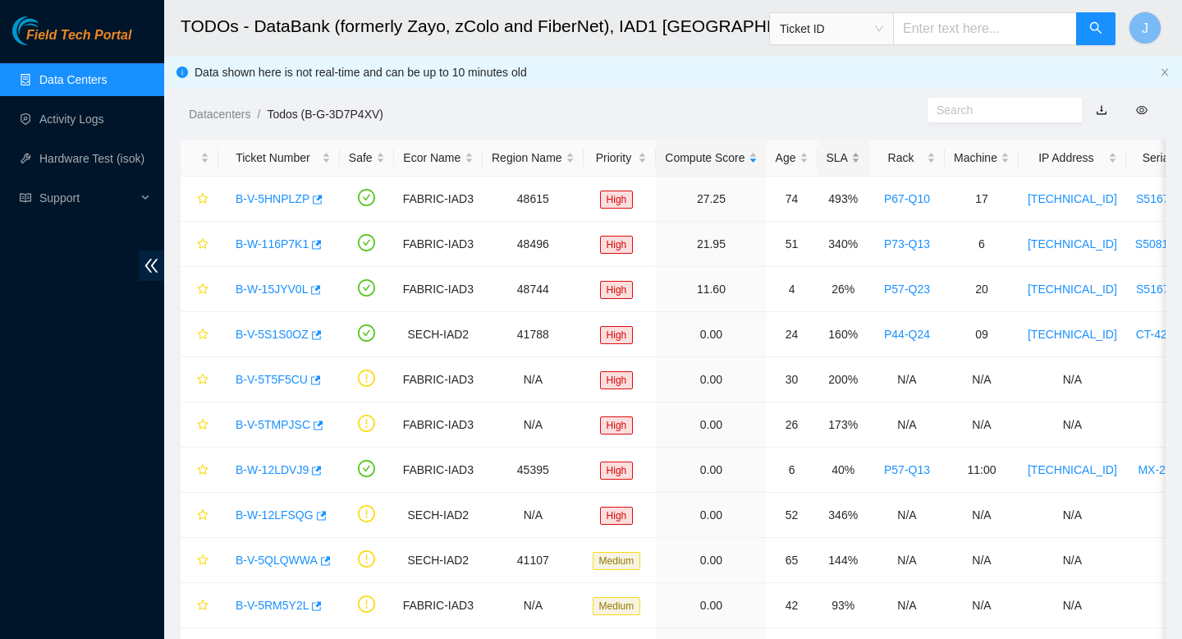
click at [860, 156] on div "SLA" at bounding box center [844, 158] width 34 height 18
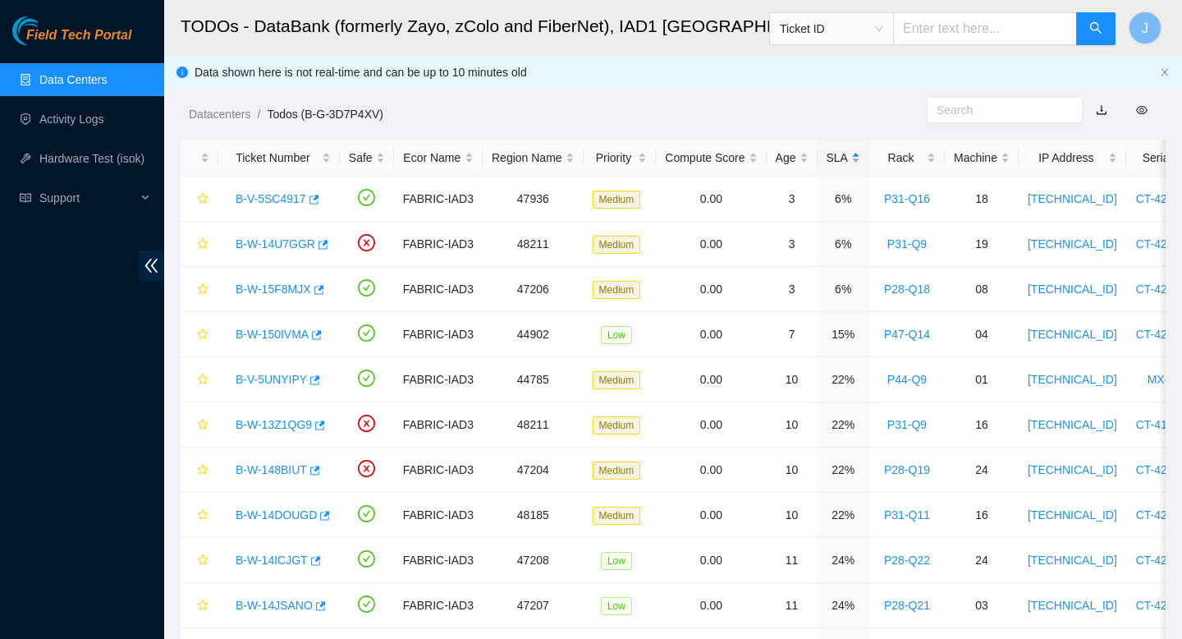
click at [860, 156] on div "SLA" at bounding box center [844, 158] width 34 height 18
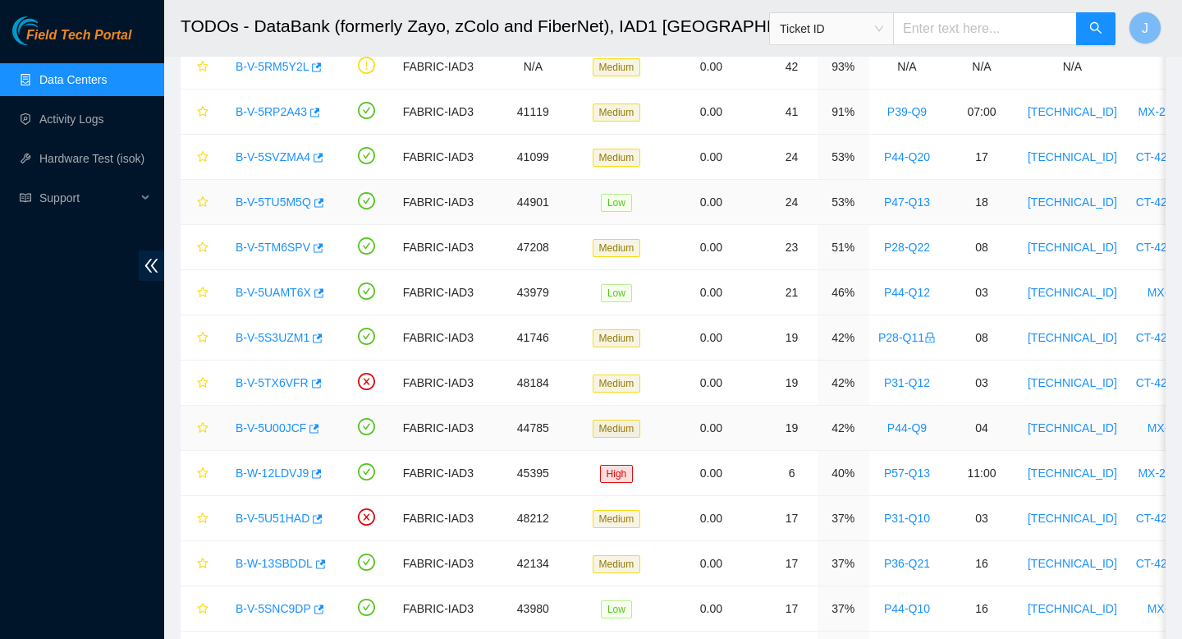
scroll to position [636, 0]
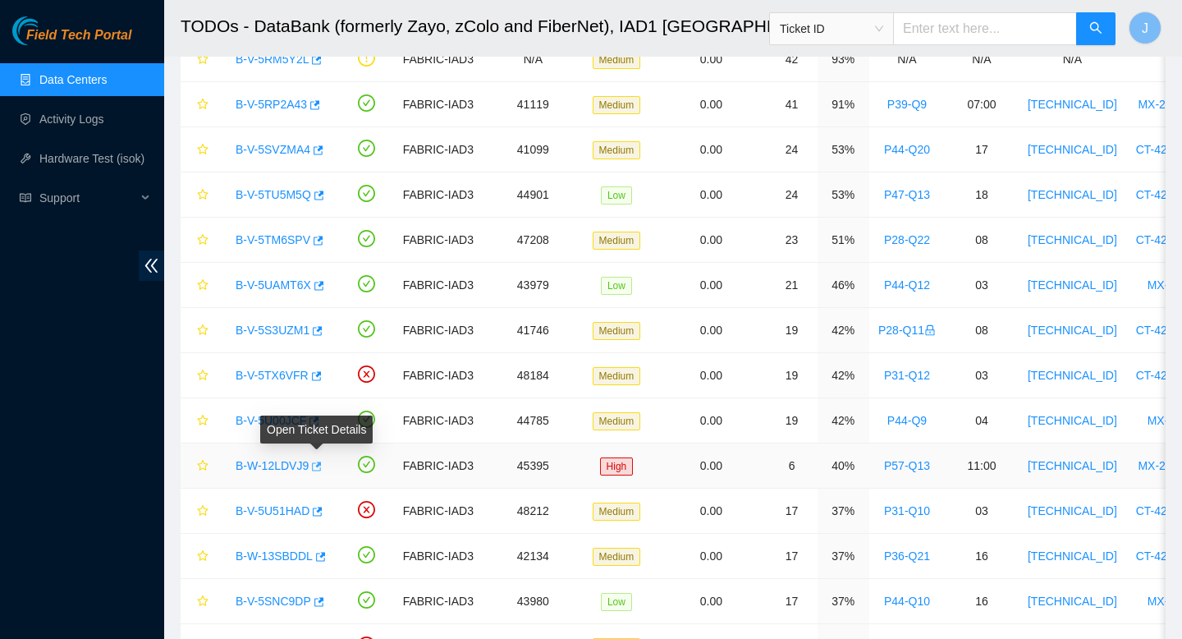
click at [319, 468] on icon "button" at bounding box center [314, 465] width 11 height 11
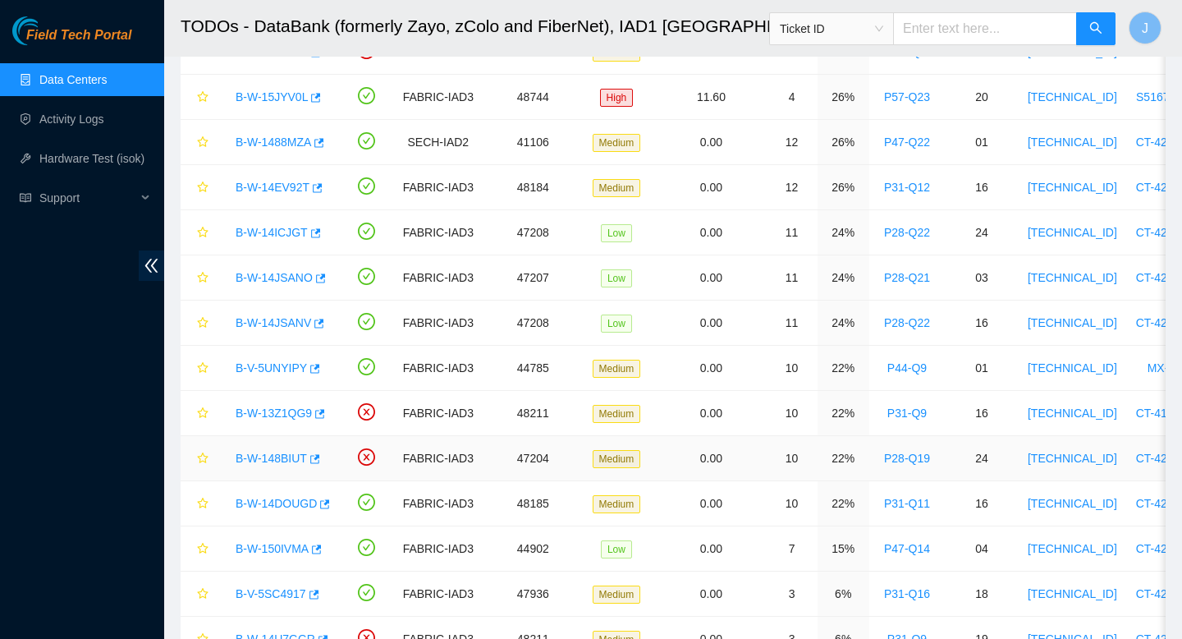
scroll to position [1349, 0]
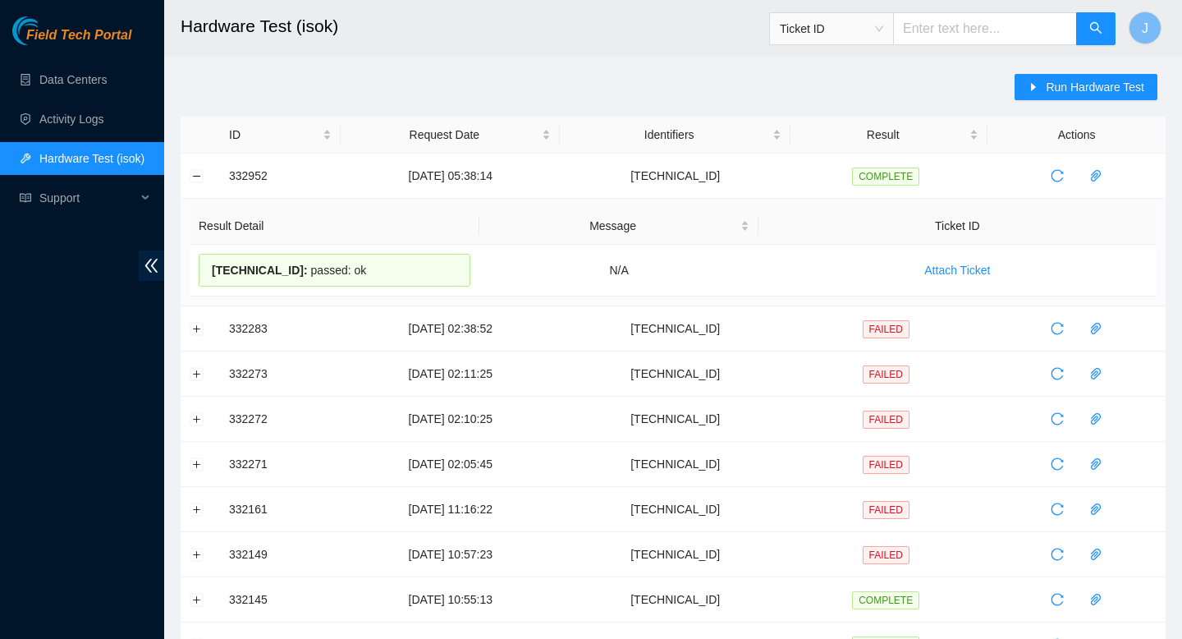
click at [987, 39] on input "text" at bounding box center [985, 28] width 184 height 33
paste input "P57-Q13"
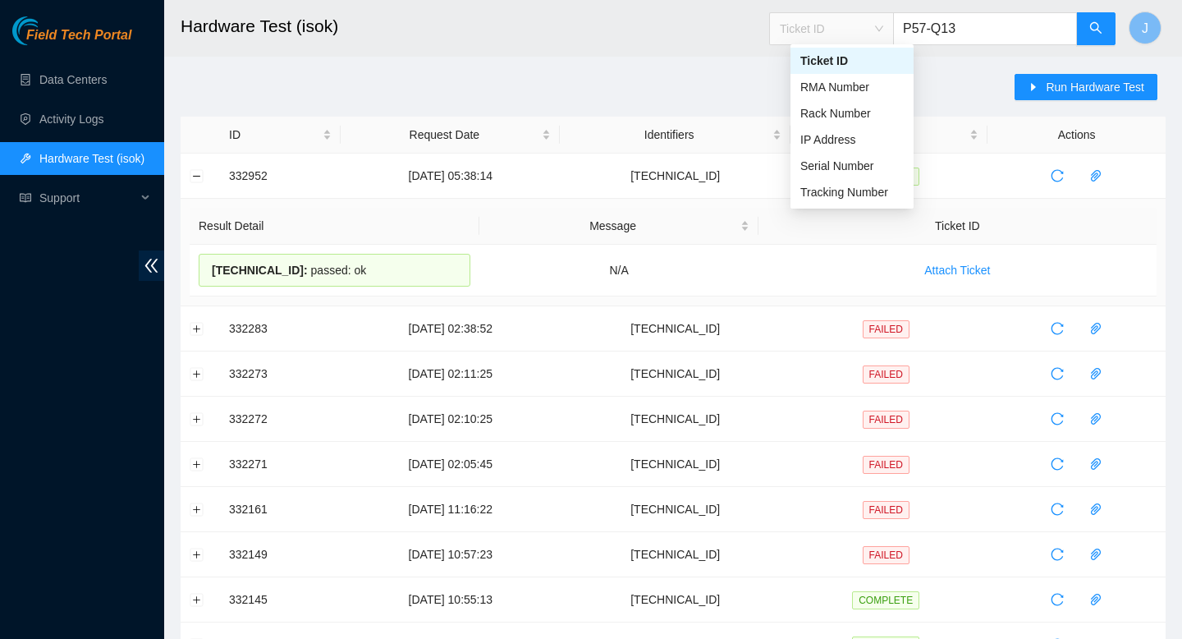
click at [883, 36] on span "Ticket ID" at bounding box center [831, 28] width 103 height 25
type input "P57-Q13"
click at [845, 110] on div "Rack Number" at bounding box center [851, 113] width 103 height 18
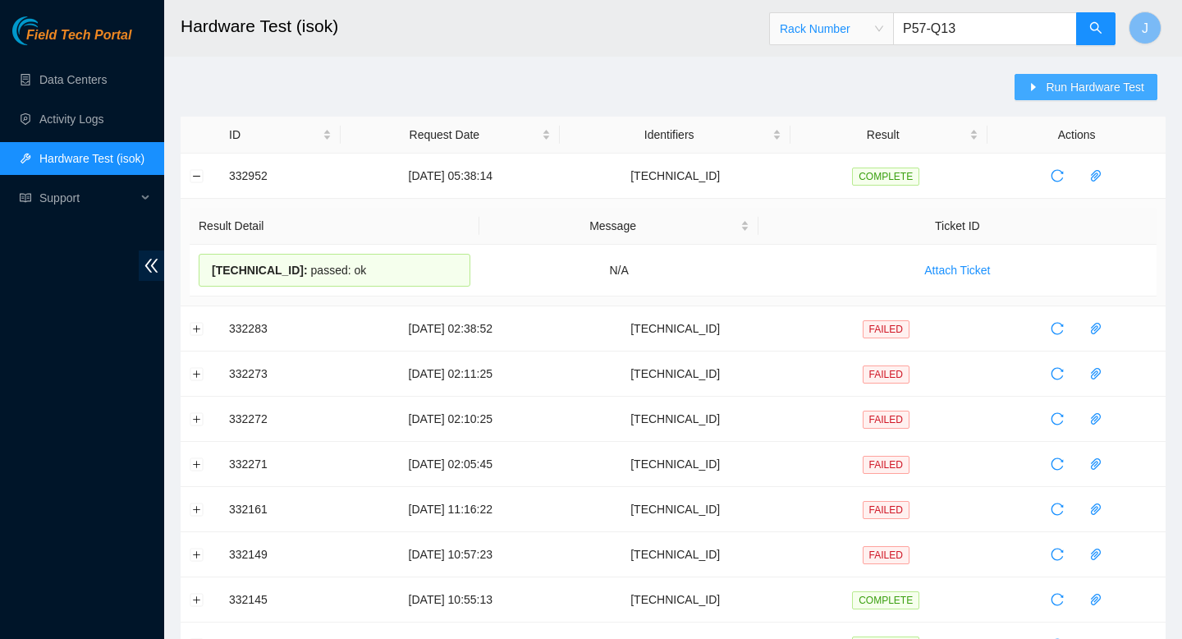
click at [1085, 85] on span "Run Hardware Test" at bounding box center [1095, 87] width 98 height 18
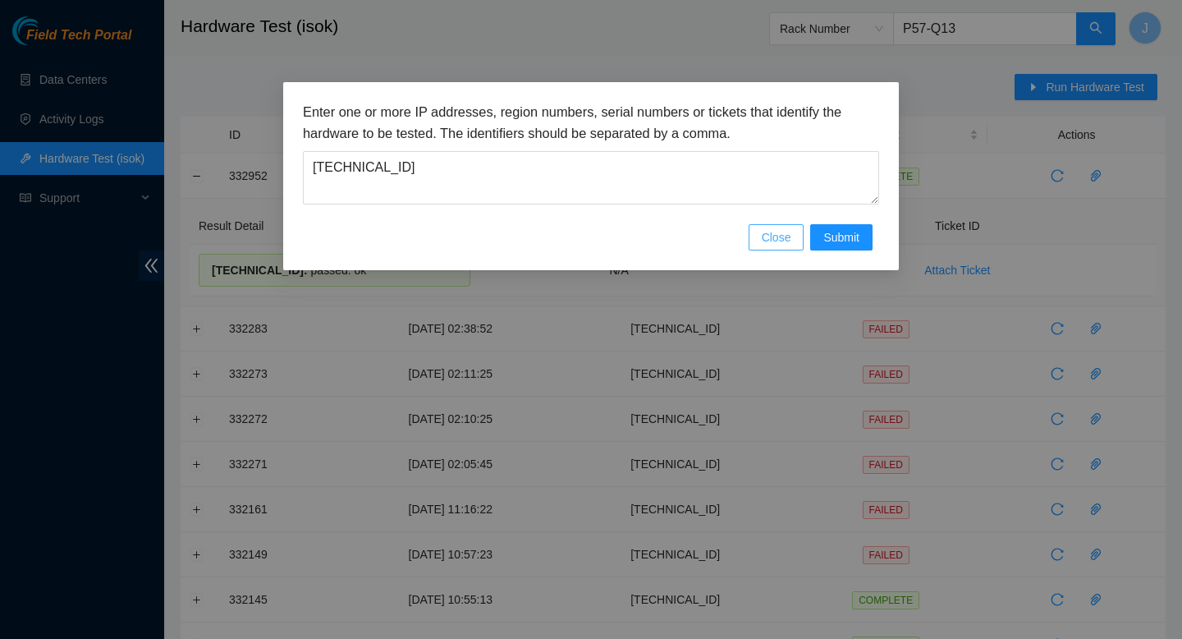
click at [779, 236] on span "Close" at bounding box center [777, 237] width 30 height 18
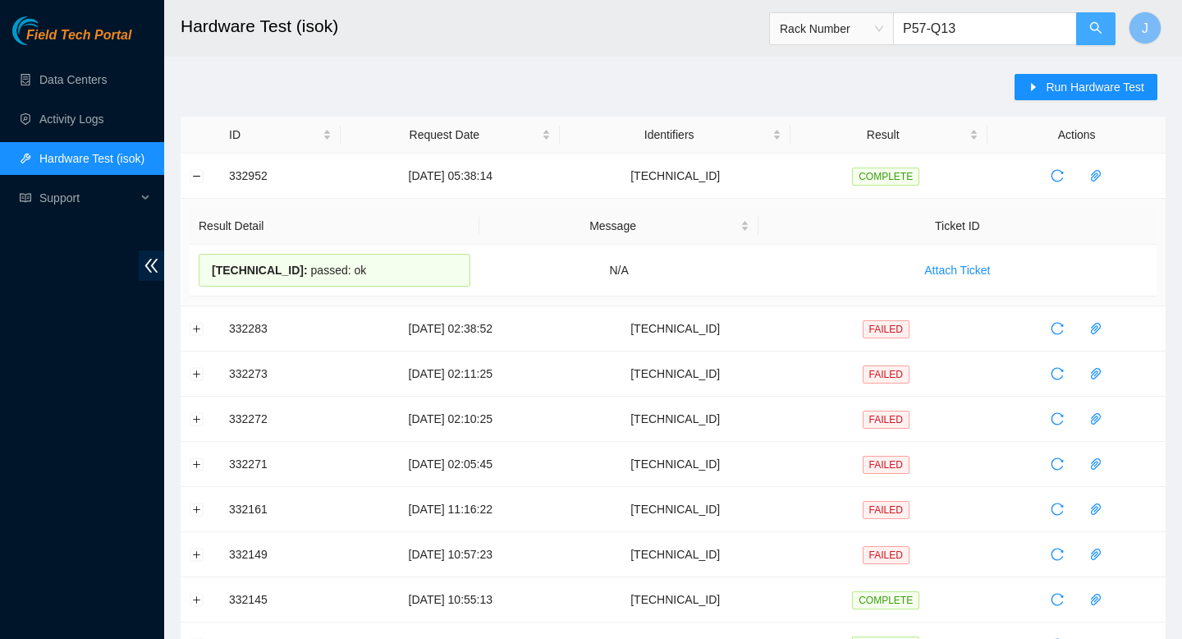
click at [1089, 34] on icon "search" at bounding box center [1095, 27] width 13 height 13
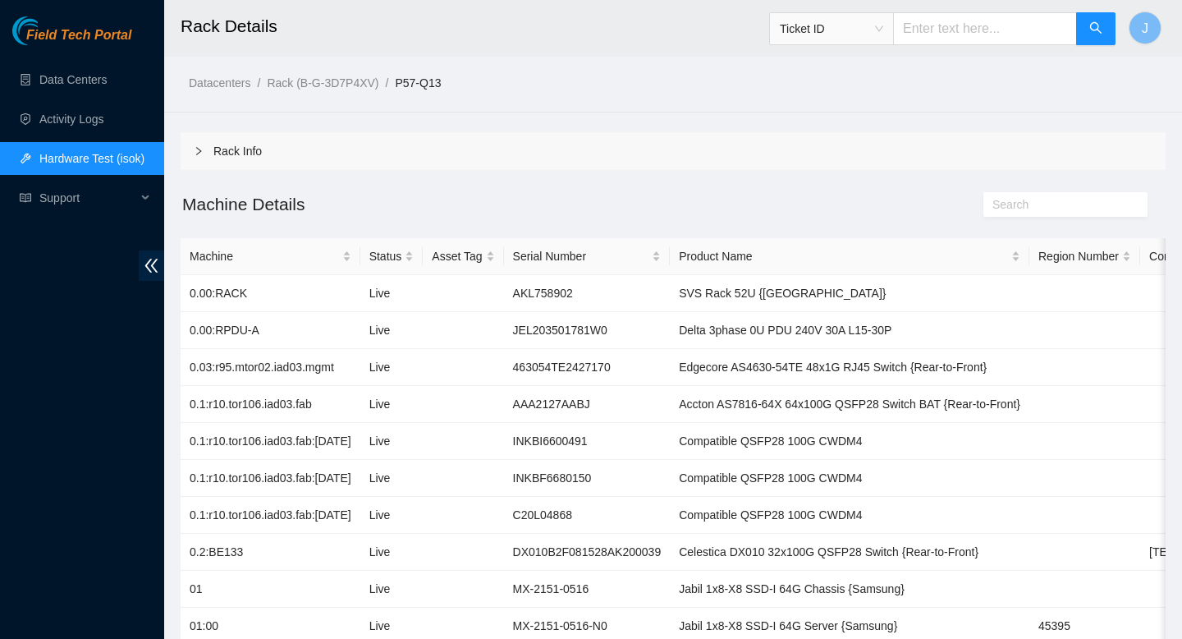
click at [972, 31] on input "text" at bounding box center [985, 28] width 184 height 33
paste input "MX-2149-0169-N0"
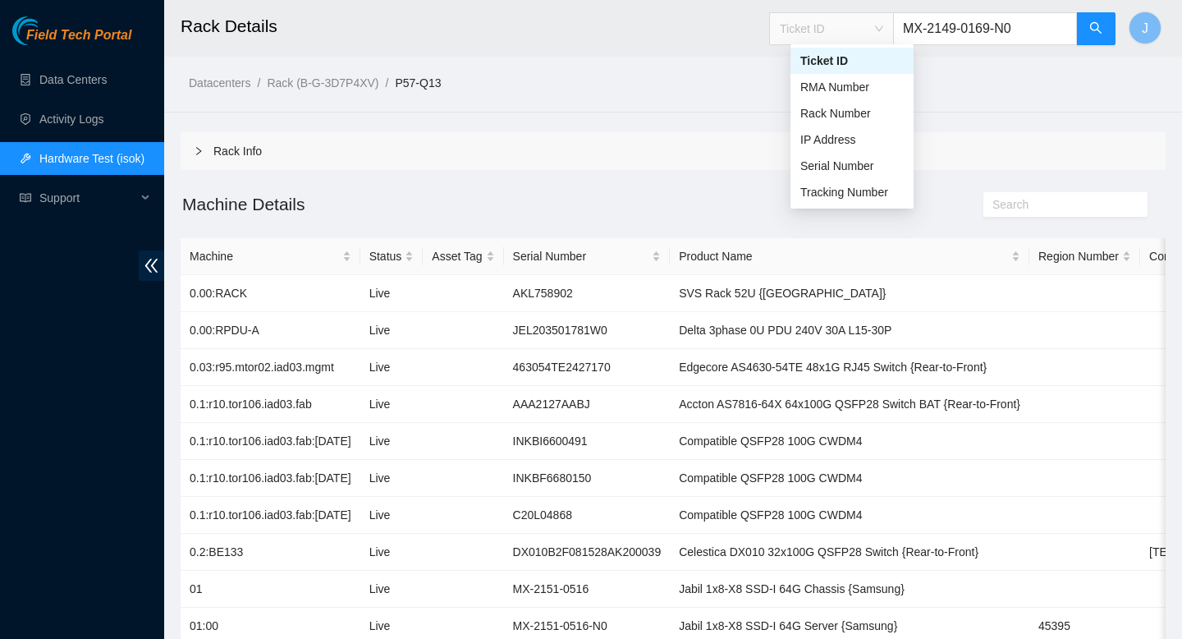
click at [883, 30] on span "Ticket ID" at bounding box center [831, 28] width 103 height 25
type input "MX-2149-0169-N0"
click at [839, 159] on div "Serial Number" at bounding box center [851, 166] width 103 height 18
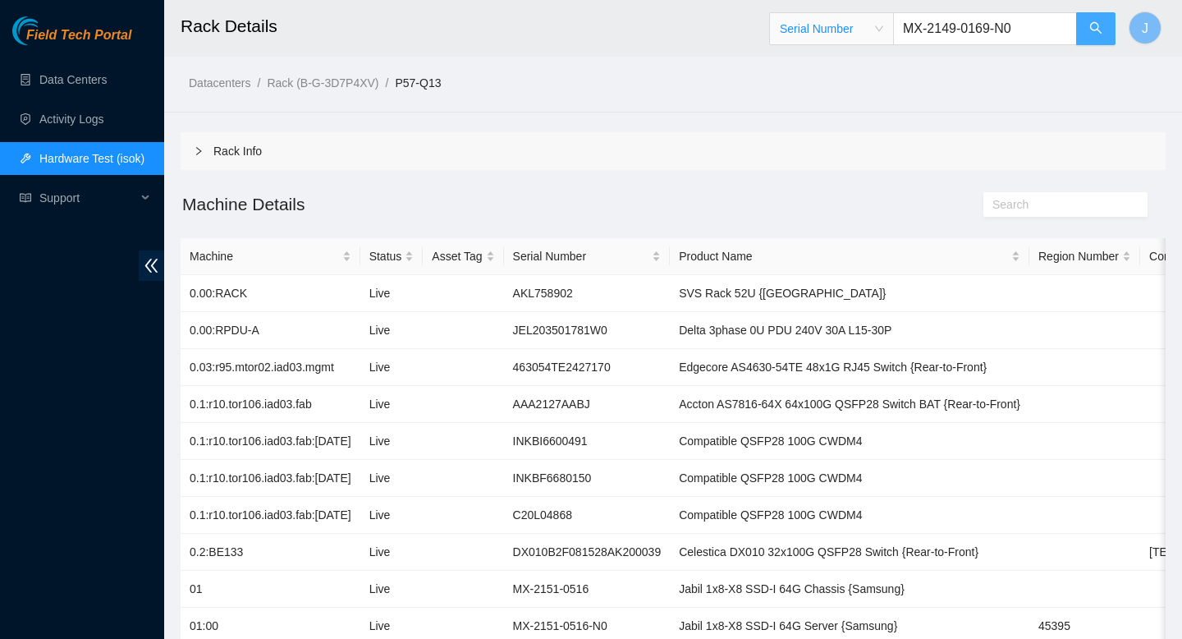
click at [1098, 26] on icon "search" at bounding box center [1095, 27] width 11 height 11
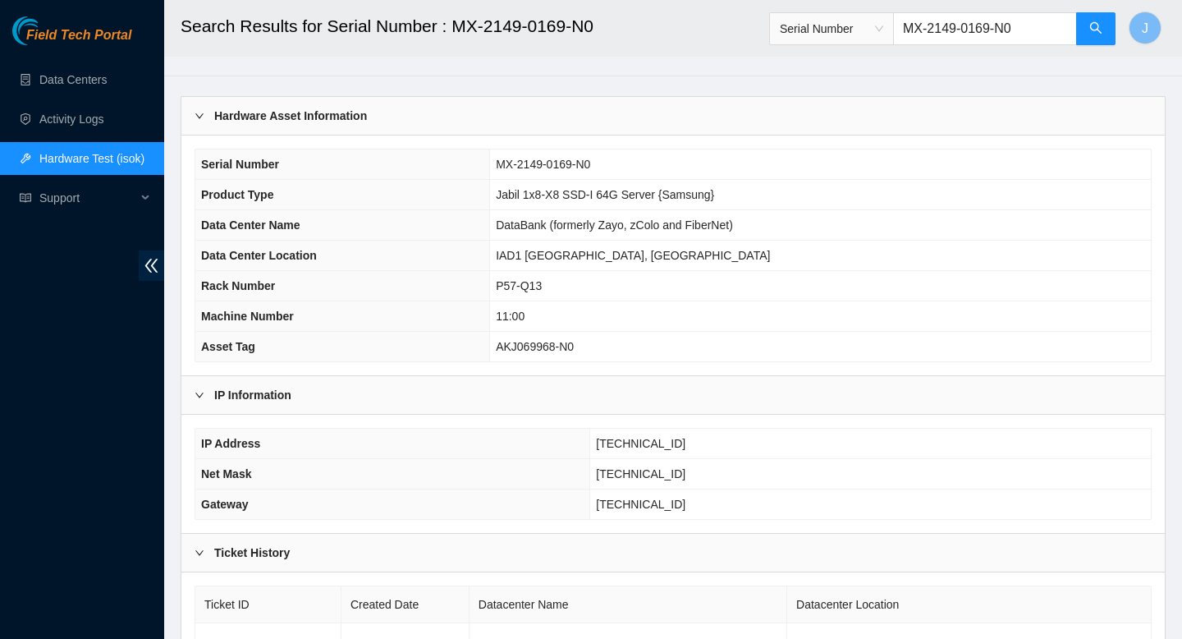
scroll to position [41, 0]
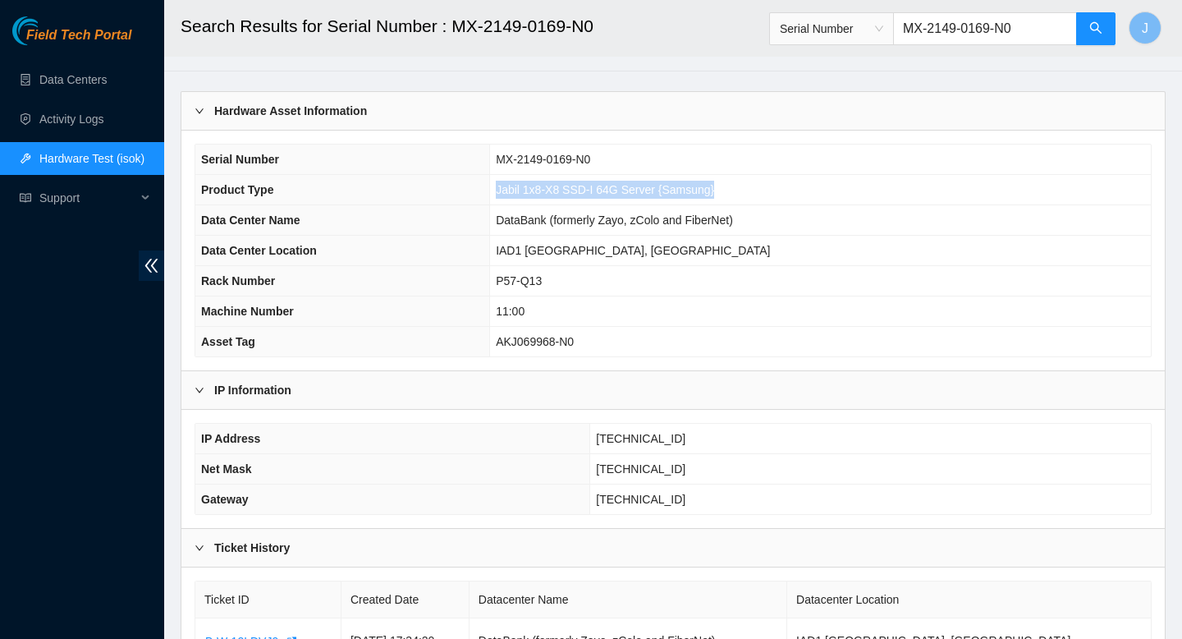
drag, startPoint x: 753, startPoint y: 188, endPoint x: 504, endPoint y: 190, distance: 248.7
click at [504, 190] on tr "Product Type Jabil 1x8-X8 SSD-I 64G Server {Samsung}" at bounding box center [672, 190] width 955 height 30
copy tr "Jabil 1x8-X8 SSD-I 64G Server {Samsung}"
click at [66, 206] on span "Support" at bounding box center [87, 197] width 97 height 33
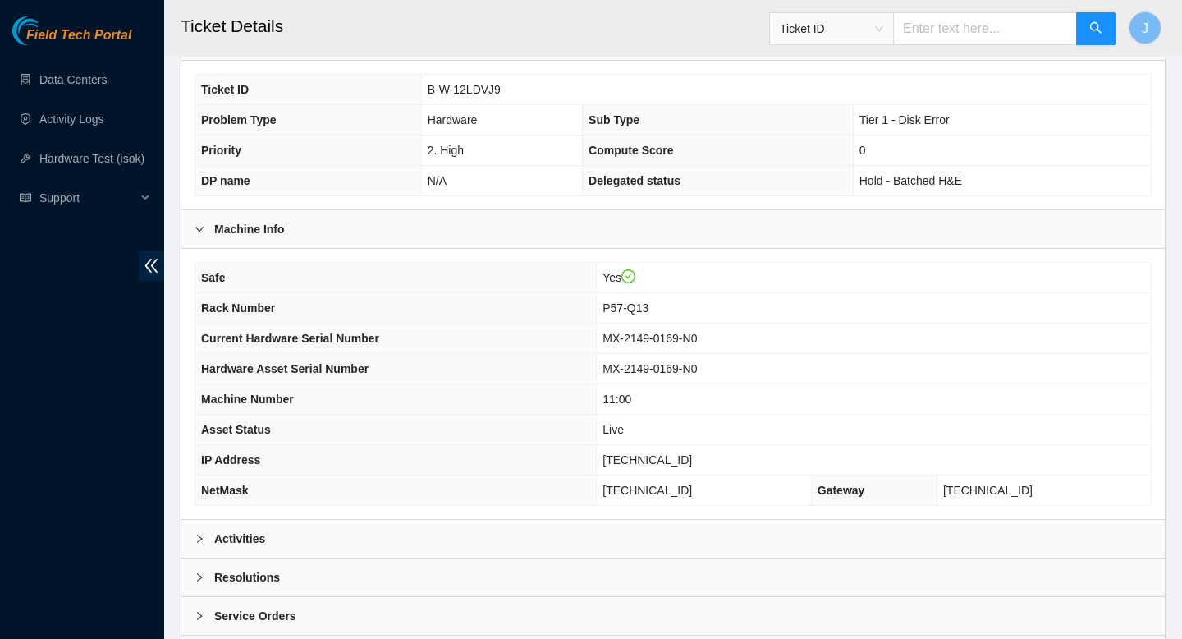
scroll to position [421, 0]
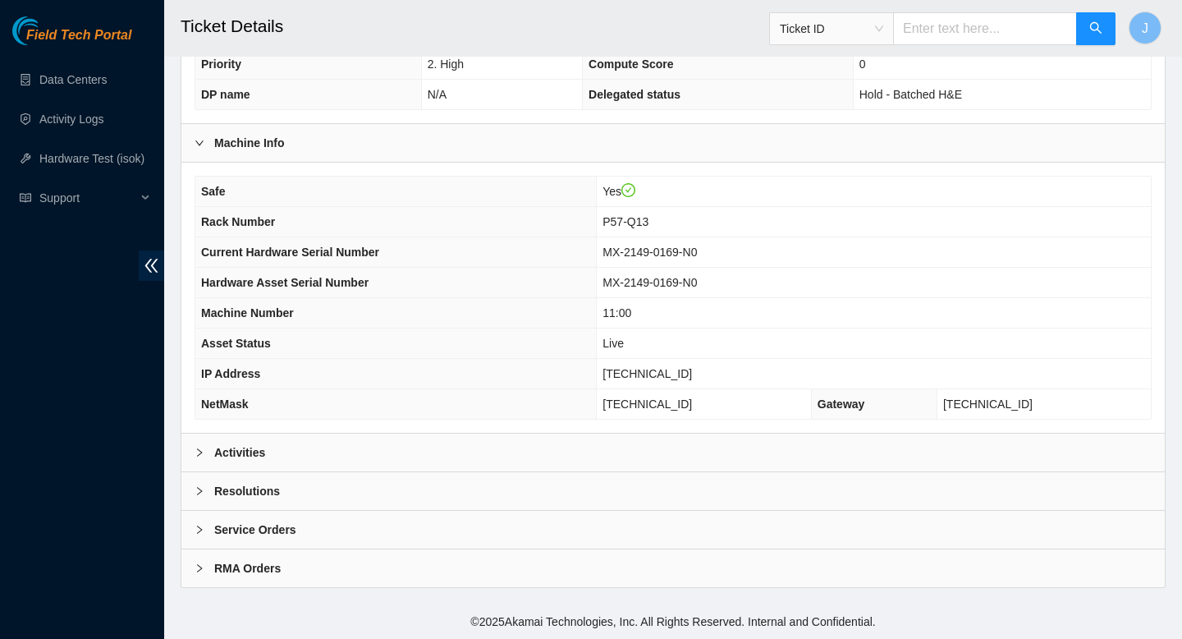
click at [600, 458] on div "Activities" at bounding box center [672, 452] width 983 height 38
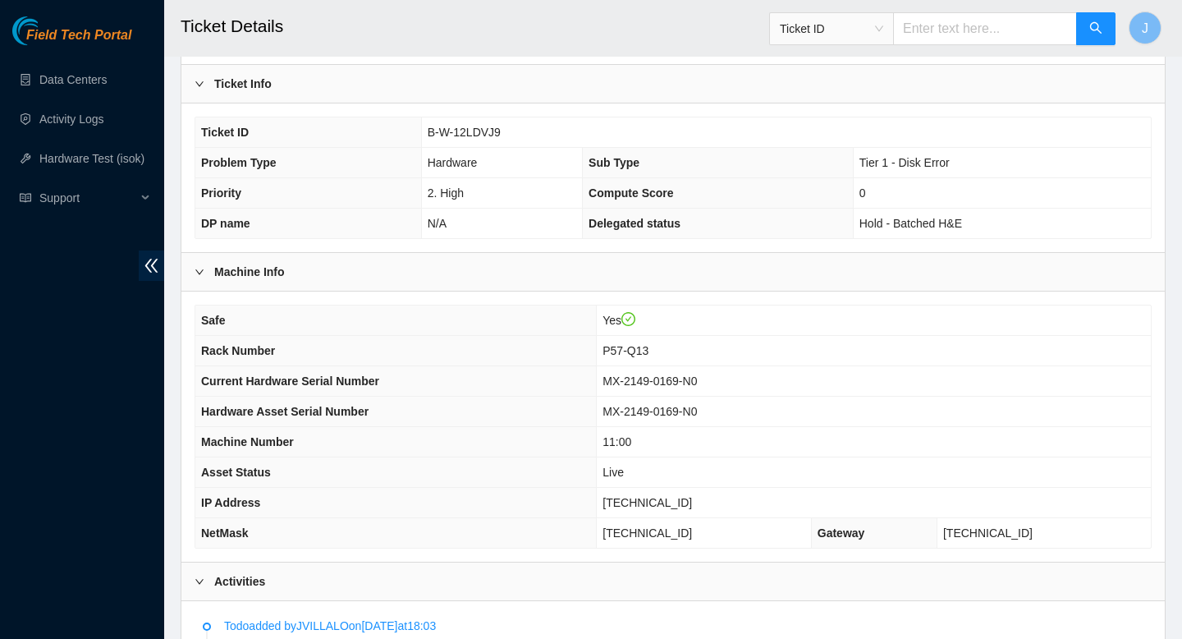
scroll to position [291, 0]
drag, startPoint x: 714, startPoint y: 382, endPoint x: 604, endPoint y: 378, distance: 110.0
click at [604, 378] on td "MX-2149-0169-N0" at bounding box center [874, 382] width 554 height 30
copy tr "MX-2149-0169-N0"
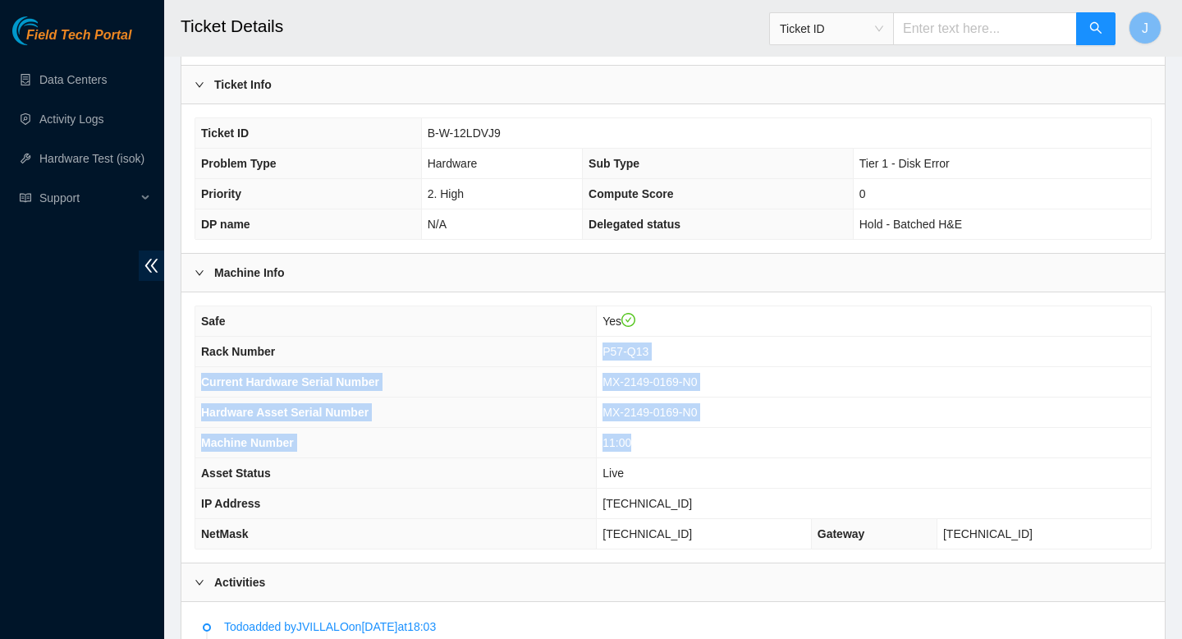
drag, startPoint x: 654, startPoint y: 448, endPoint x: 606, endPoint y: 357, distance: 103.2
click at [606, 357] on tbody "Safe Yes Rack Number P57-Q13 Current Hardware Serial Number MX-2149-0169-N0 Har…" at bounding box center [672, 427] width 955 height 242
click at [631, 436] on span "11:00" at bounding box center [616, 442] width 29 height 13
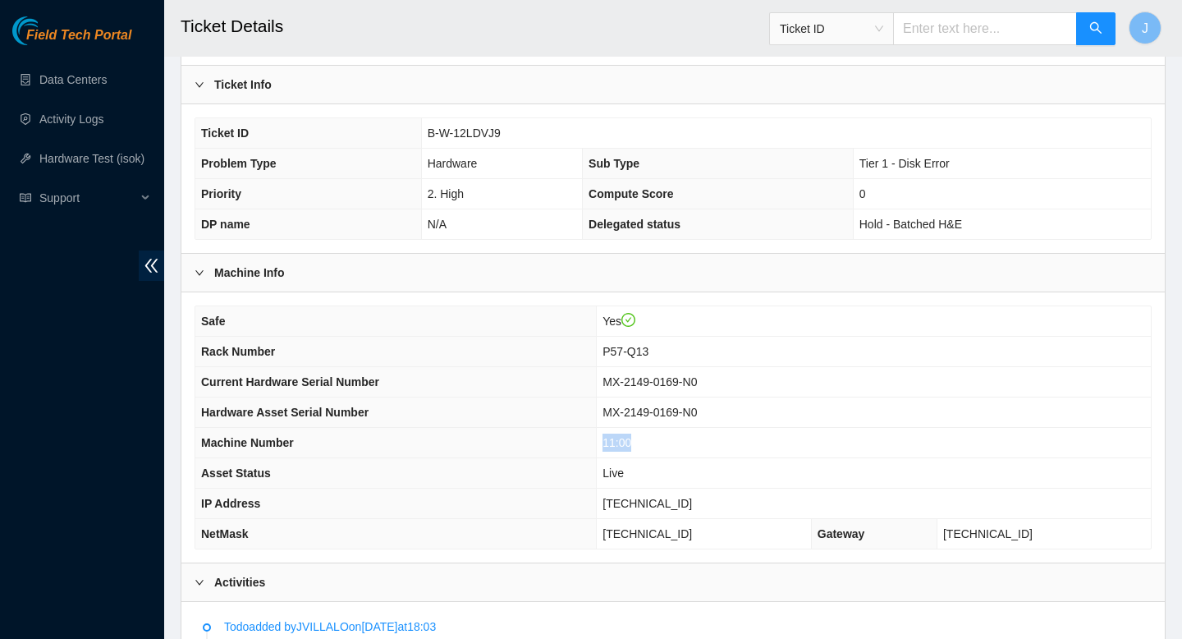
drag, startPoint x: 654, startPoint y: 444, endPoint x: 577, endPoint y: 447, distance: 77.2
click at [577, 447] on tr "Machine Number 11:00" at bounding box center [672, 443] width 955 height 30
copy tr "11:00"
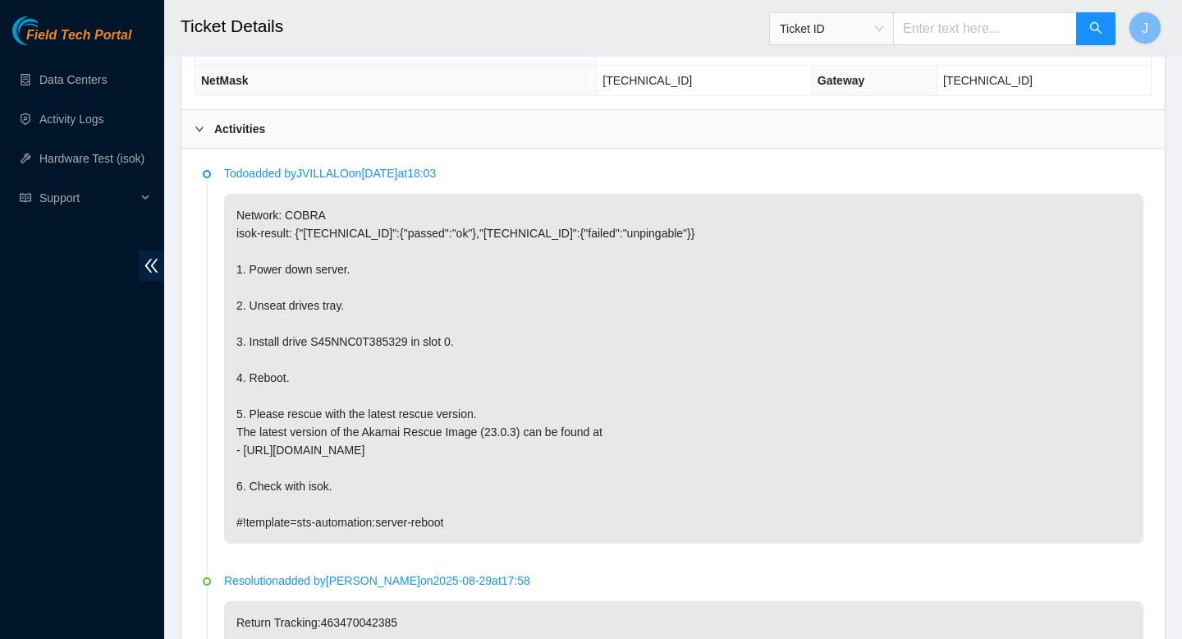
scroll to position [744, 0]
